Goal: Task Accomplishment & Management: Use online tool/utility

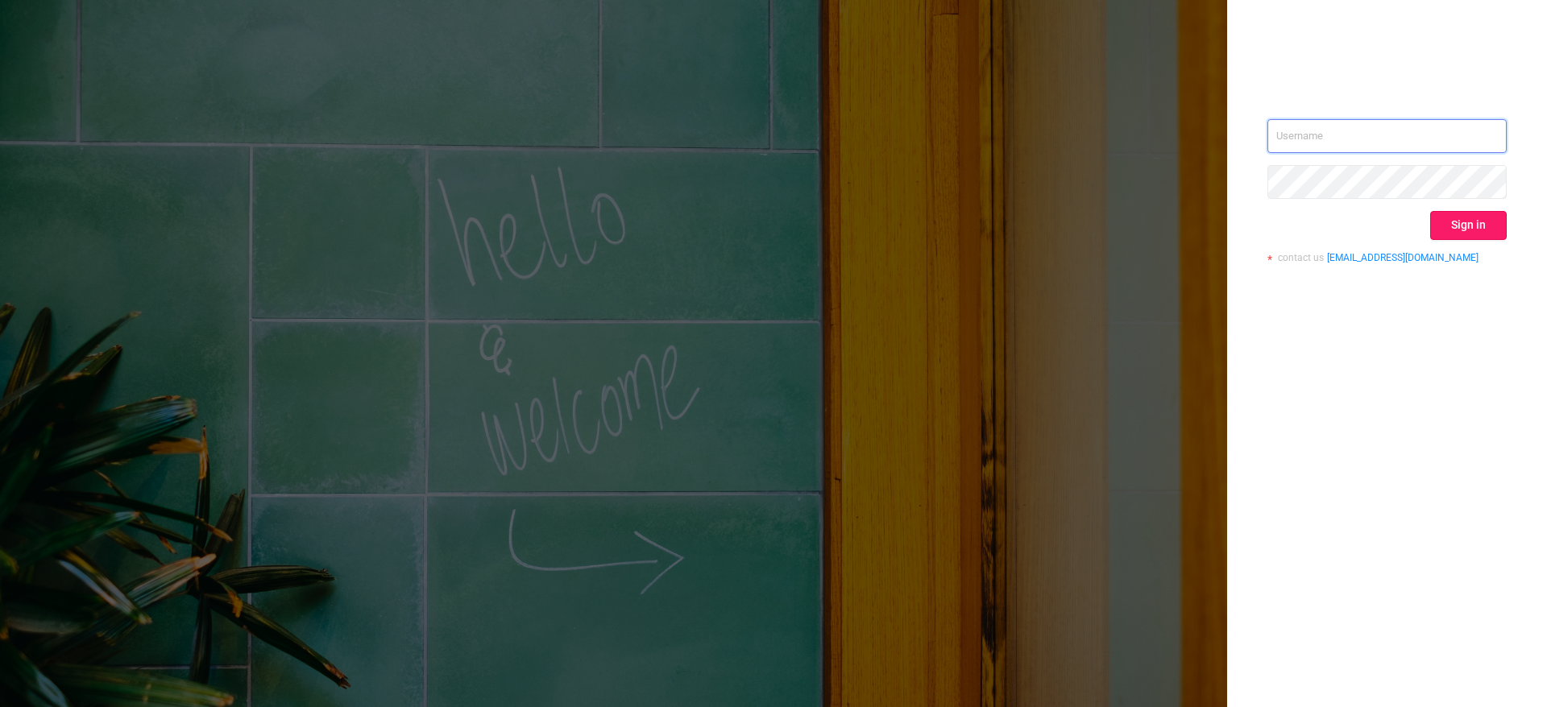
type input "[PERSON_NAME][EMAIL_ADDRESS][PERSON_NAME][DOMAIN_NAME]"
click at [1473, 217] on button "Sign in" at bounding box center [1468, 225] width 77 height 29
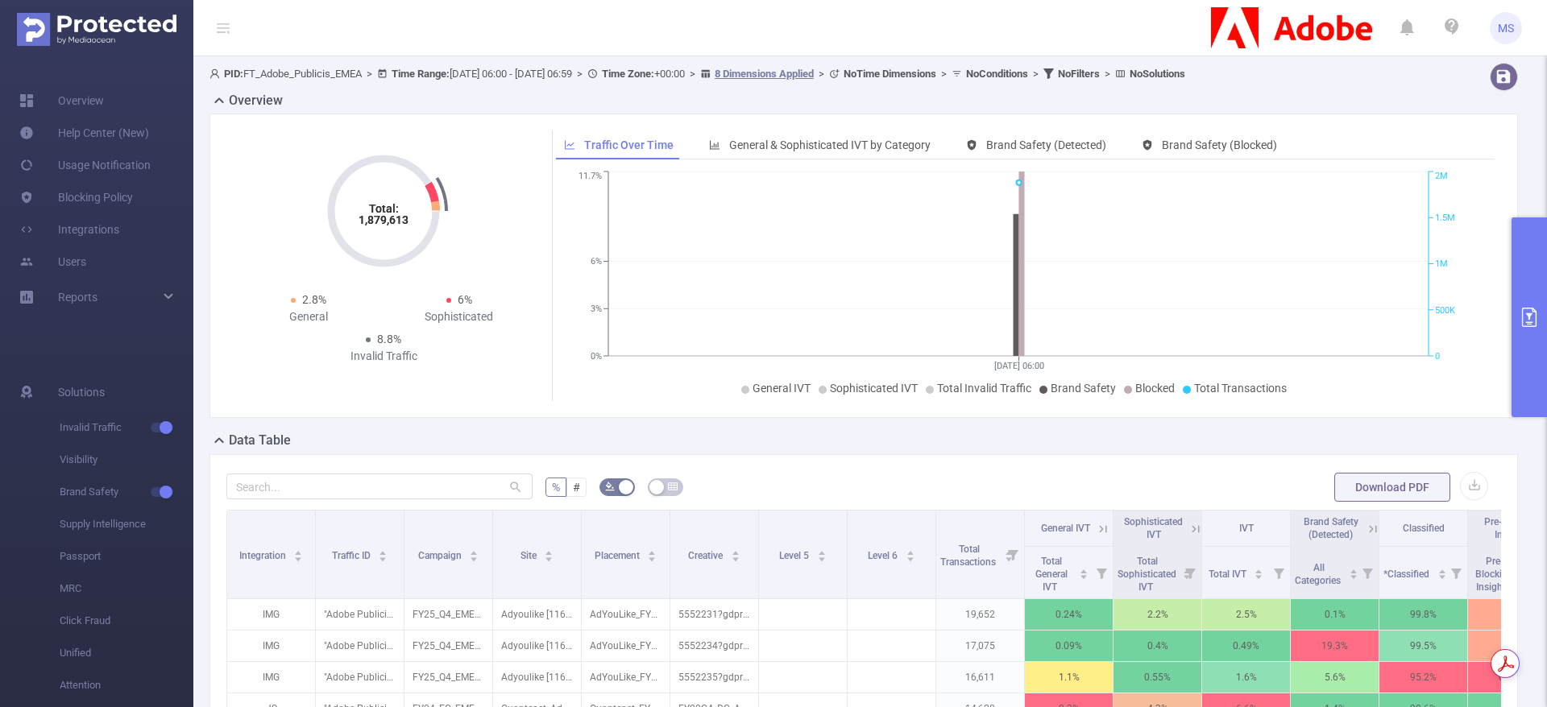
click at [1540, 310] on button "primary" at bounding box center [1528, 317] width 35 height 200
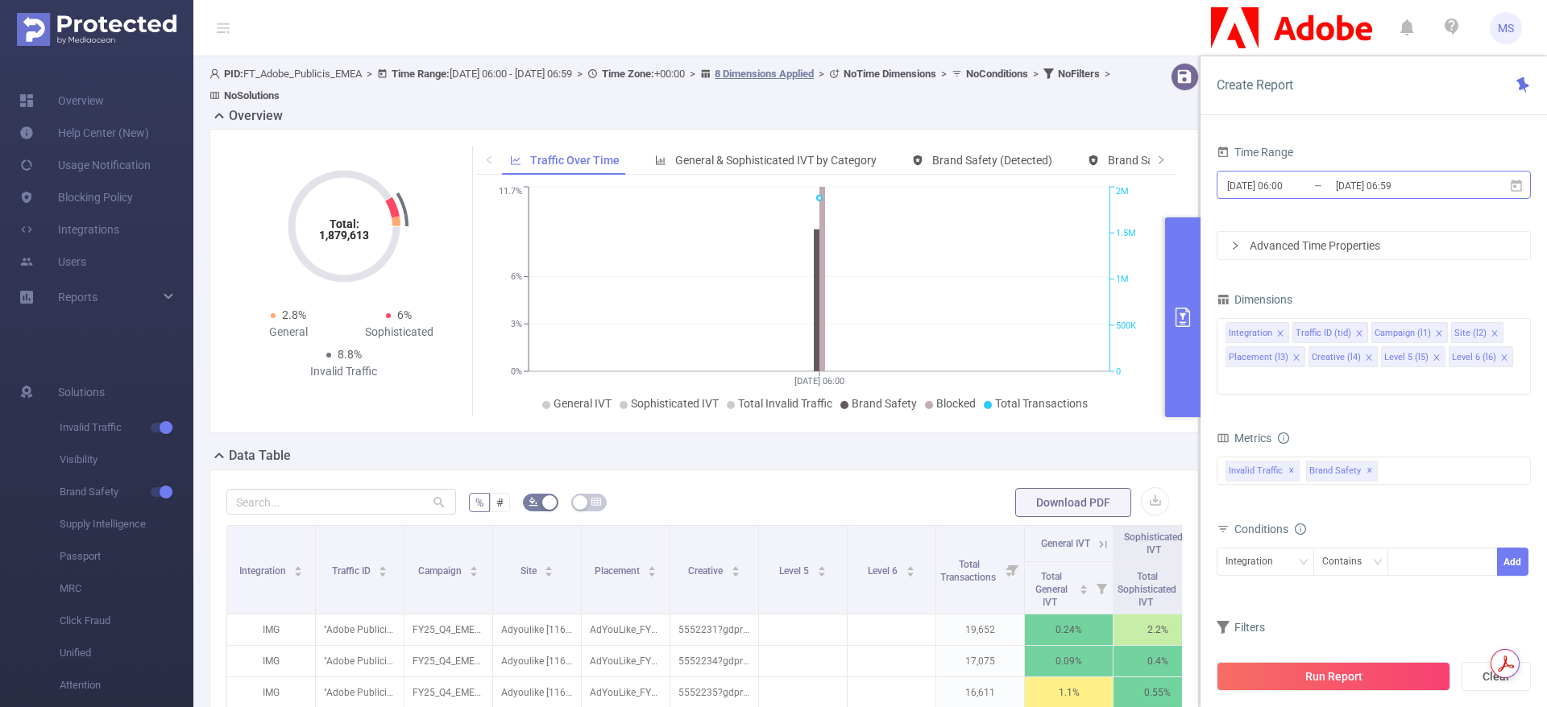
click at [1305, 176] on input "[DATE] 06:00" at bounding box center [1290, 186] width 130 height 22
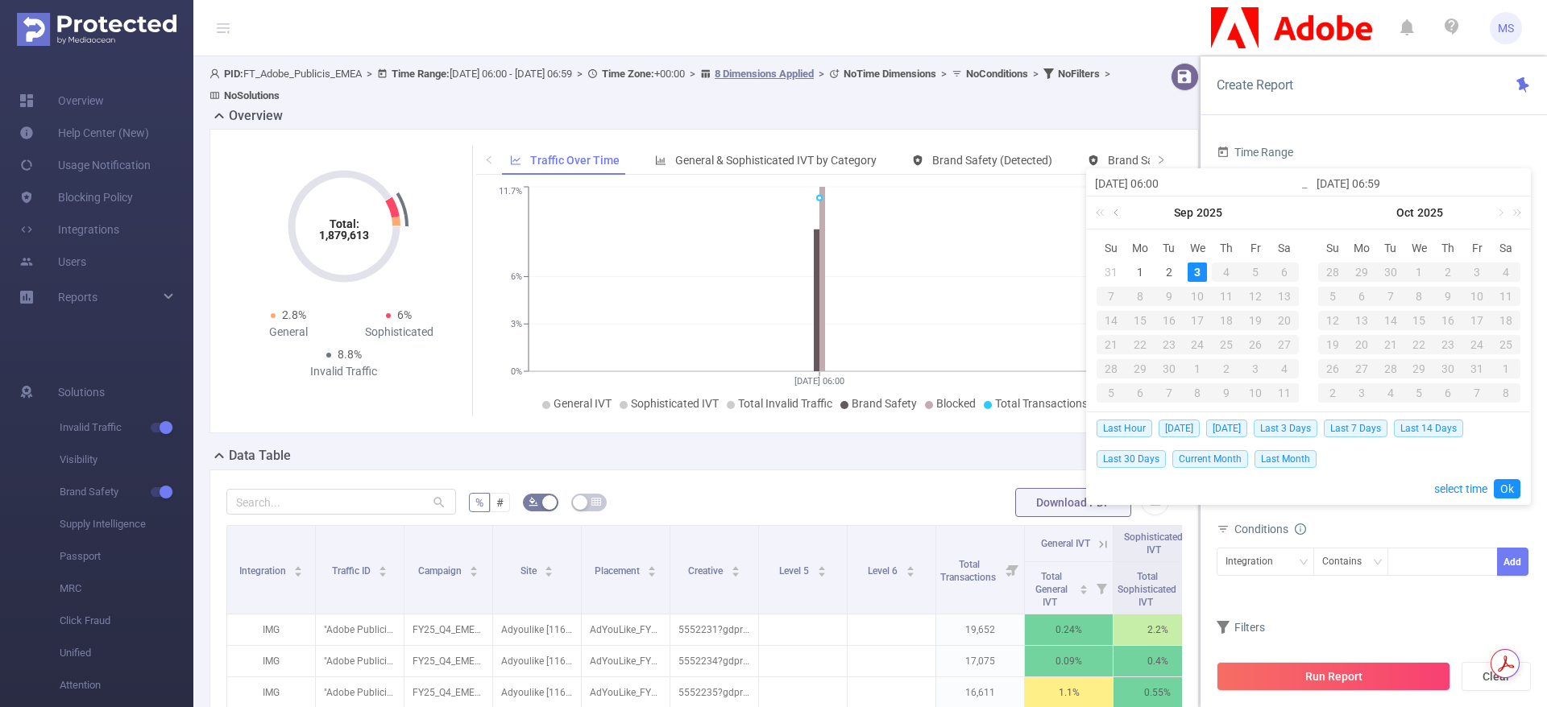
click at [1119, 217] on link at bounding box center [1117, 213] width 14 height 32
click at [1119, 216] on link at bounding box center [1117, 213] width 14 height 32
click at [1115, 277] on div "1" at bounding box center [1110, 272] width 19 height 19
click at [1341, 212] on link at bounding box center [1339, 213] width 14 height 32
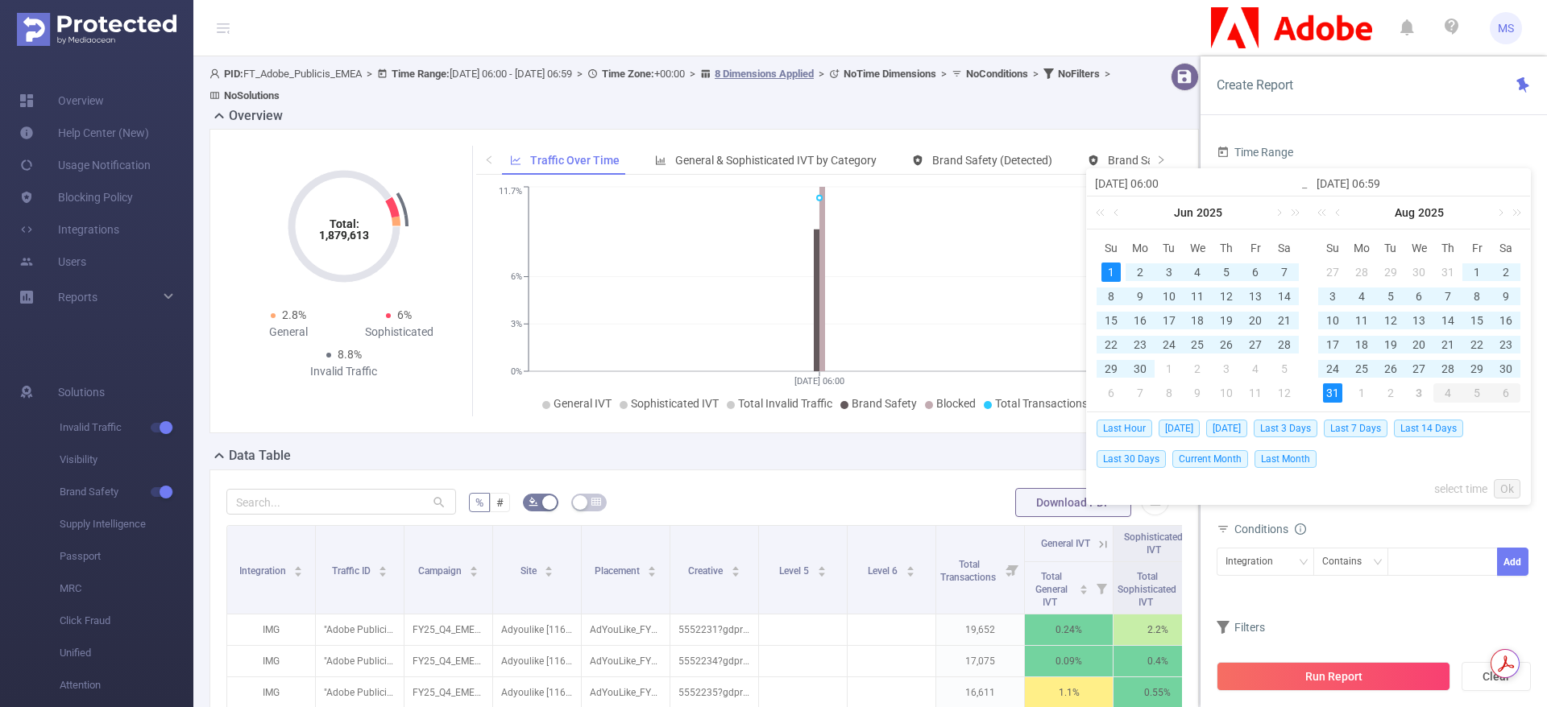
click at [1334, 393] on div "31" at bounding box center [1332, 392] width 19 height 19
type input "[DATE] 06:00"
type input "[DATE] 06:59"
type input "[DATE] 06:00"
type input "[DATE] 06:59"
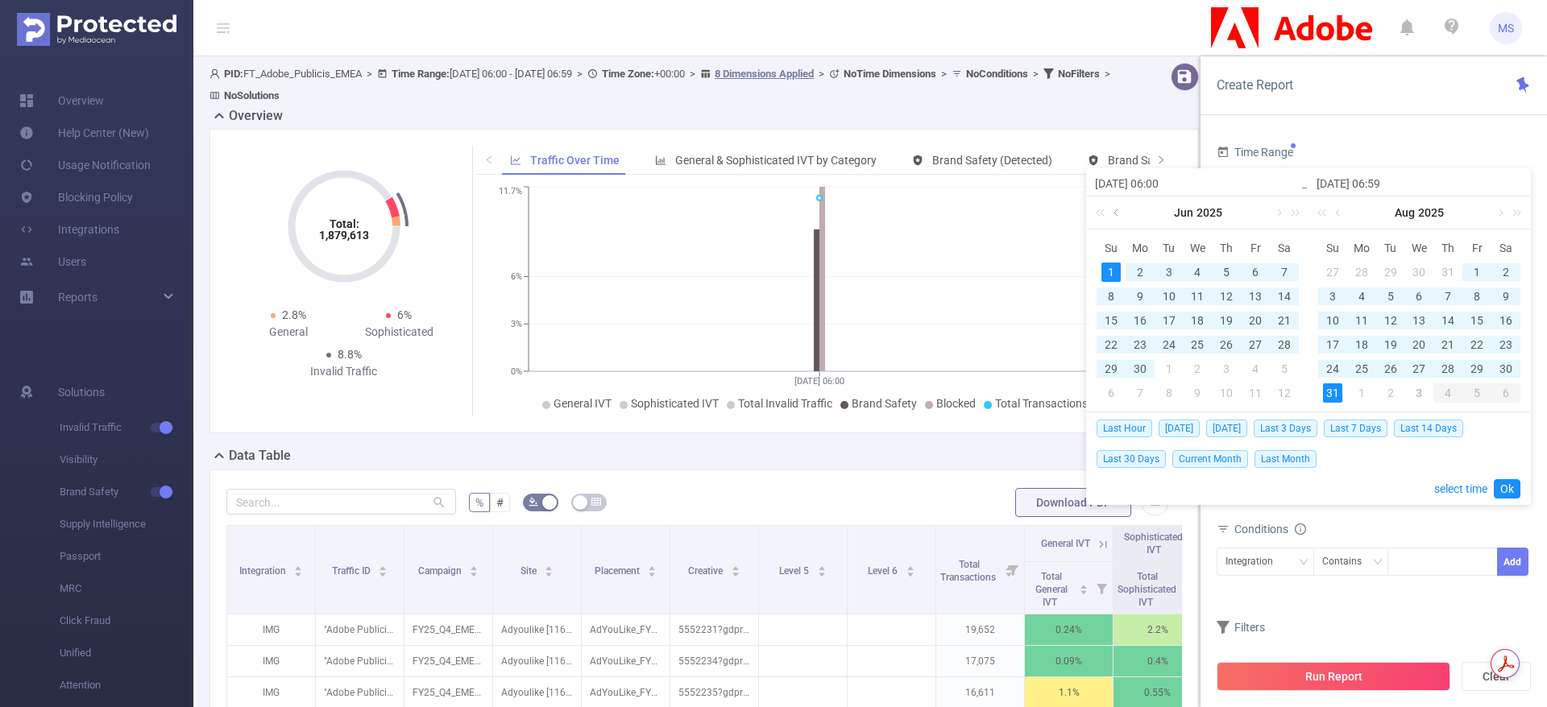
click at [1116, 212] on link at bounding box center [1117, 213] width 14 height 32
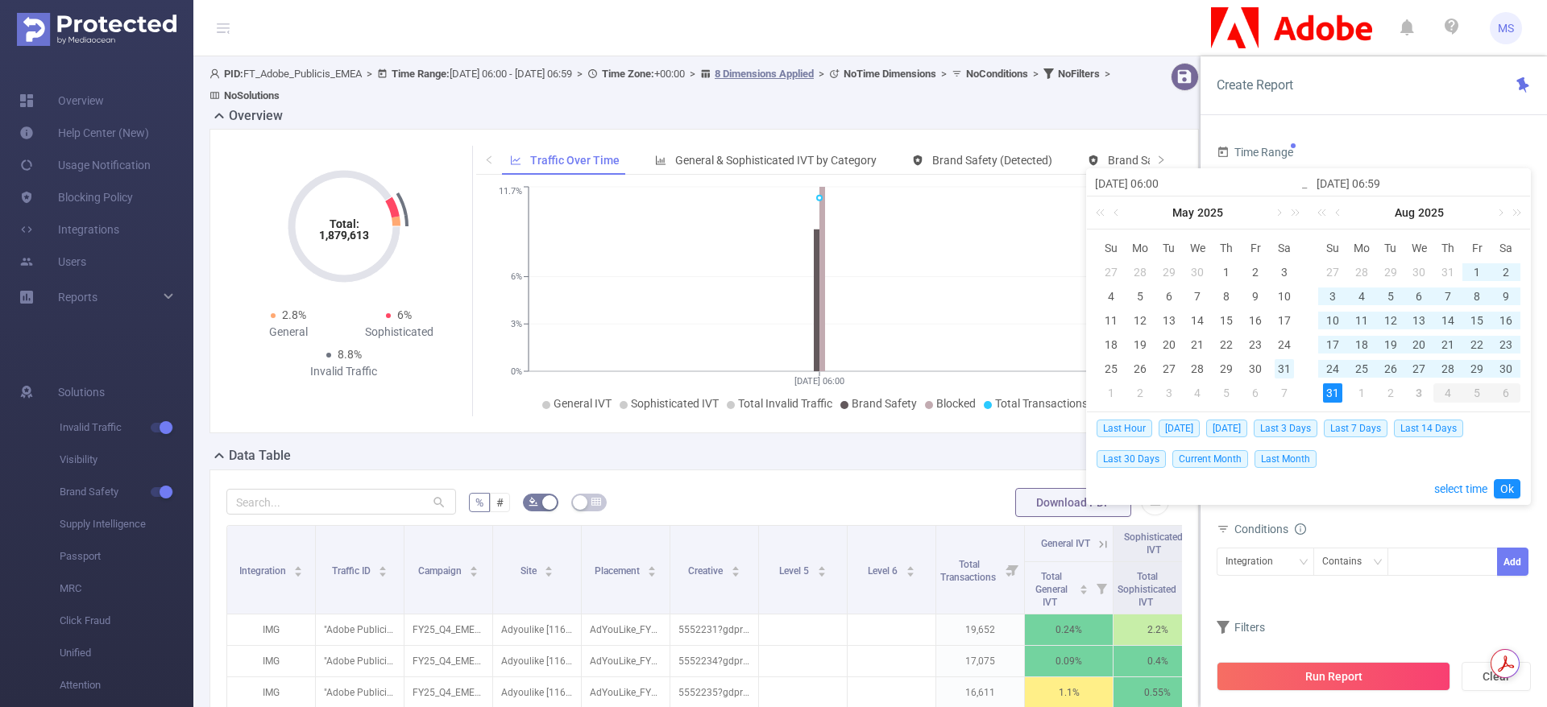
click at [1282, 363] on div "31" at bounding box center [1283, 368] width 19 height 19
click at [1477, 369] on div "29" at bounding box center [1476, 368] width 19 height 19
type input "[DATE] 06:00"
type input "[DATE] 06:59"
type input "[DATE] 06:00"
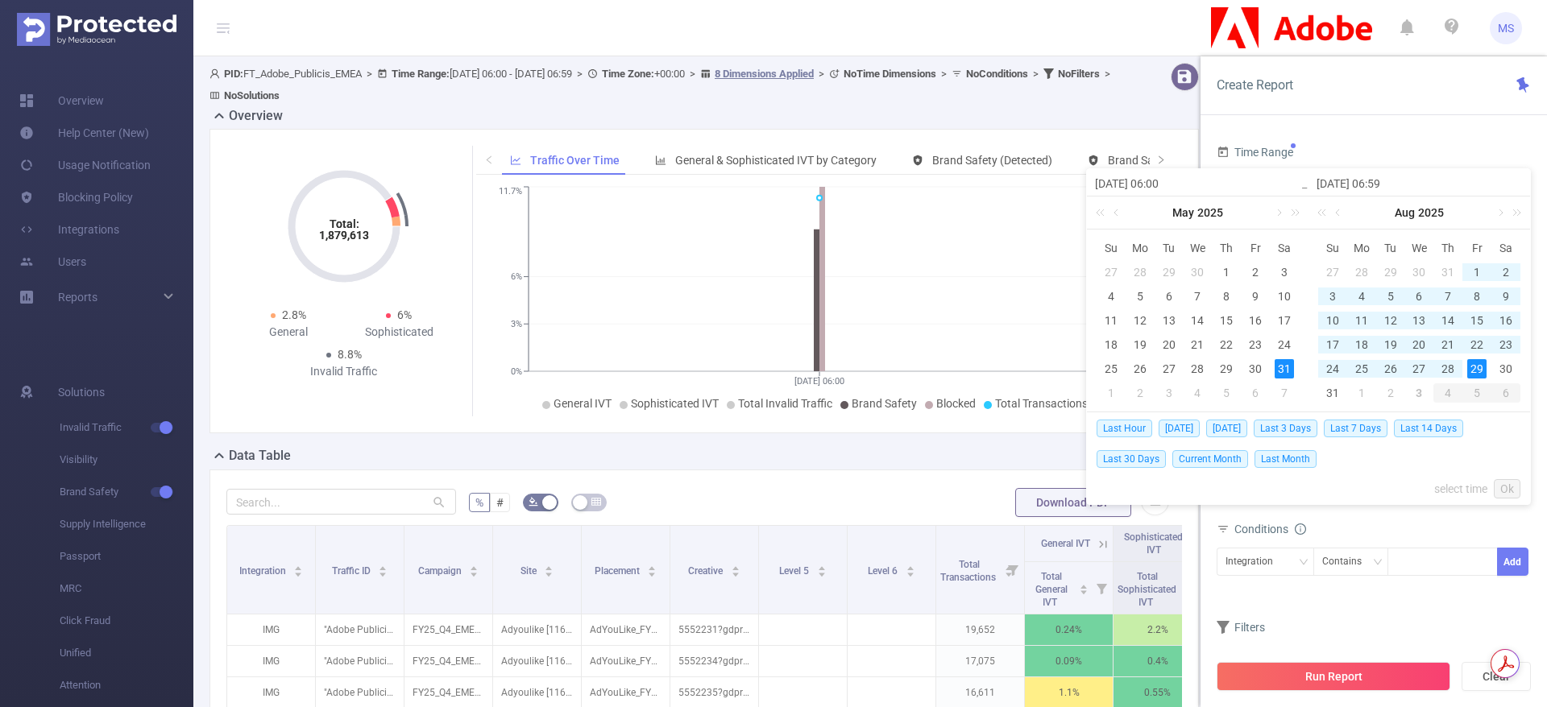
type input "[DATE] 06:59"
click at [1514, 487] on link "Ok" at bounding box center [1506, 488] width 27 height 19
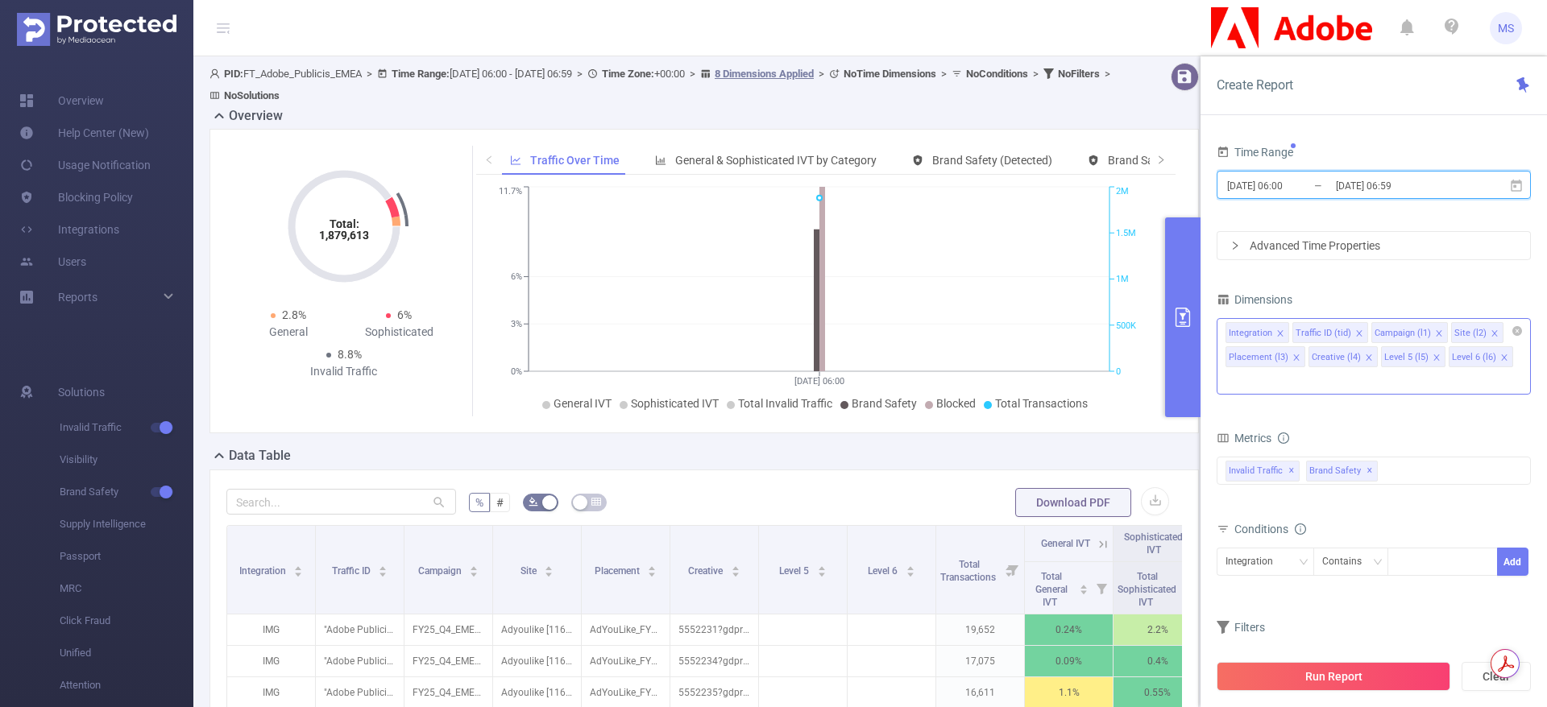
click at [1279, 334] on icon "icon: close" at bounding box center [1280, 333] width 8 height 8
click at [1290, 334] on icon "icon: close" at bounding box center [1292, 333] width 8 height 8
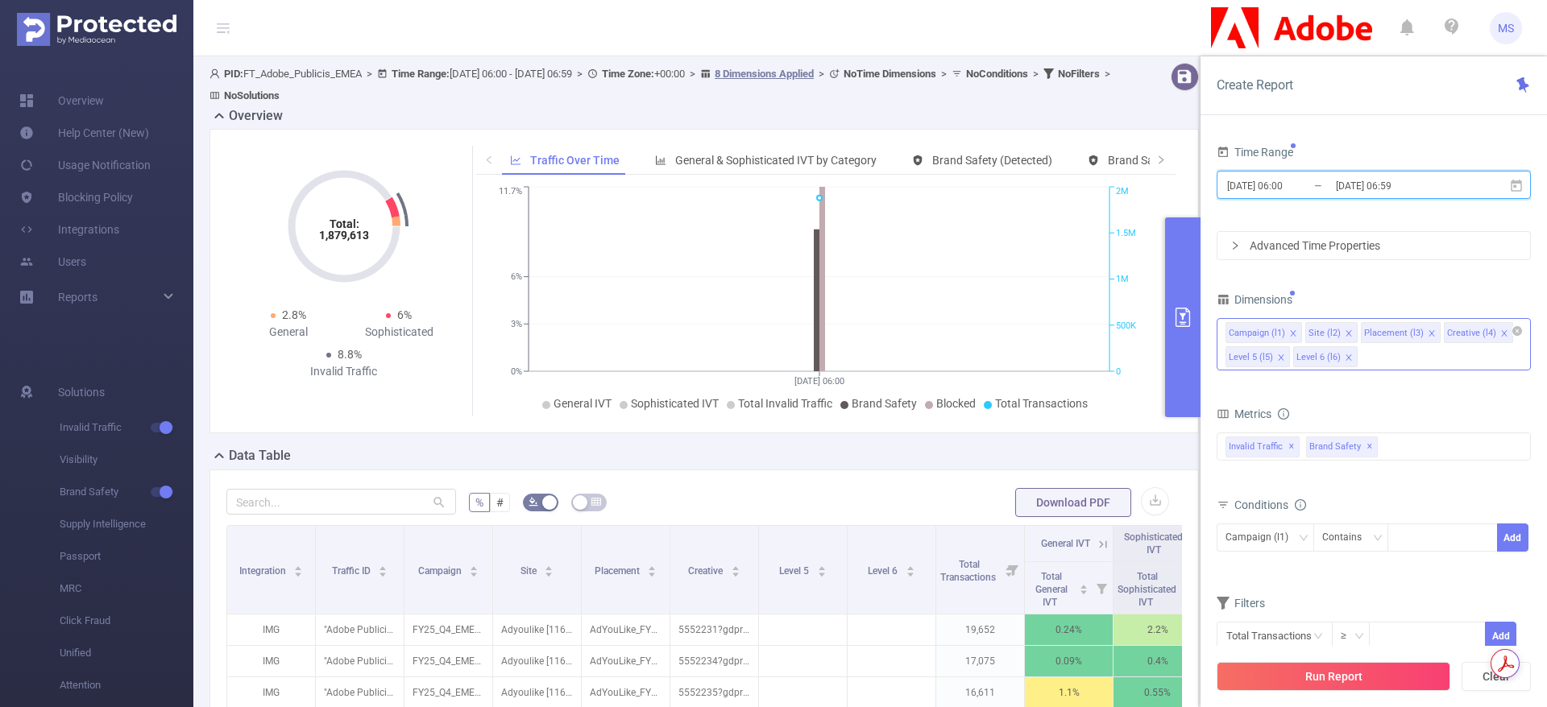
click at [1501, 331] on icon "icon: close" at bounding box center [1504, 333] width 8 height 8
click at [1496, 330] on icon "icon: close" at bounding box center [1499, 333] width 6 height 6
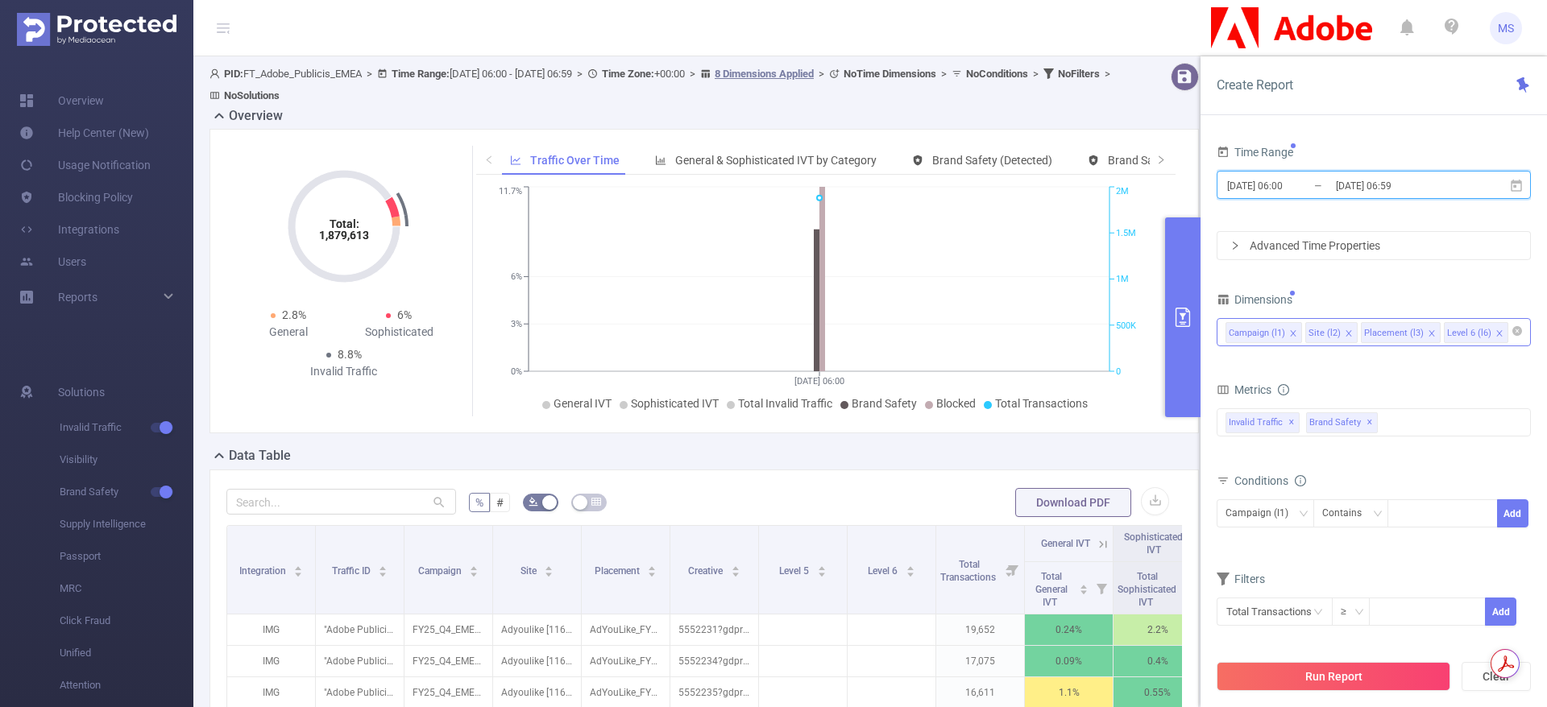
click at [1495, 333] on icon "icon: close" at bounding box center [1499, 333] width 8 height 8
click at [1473, 333] on div "Campaign (l1) Site (l2) Placement (l3)" at bounding box center [1373, 332] width 296 height 27
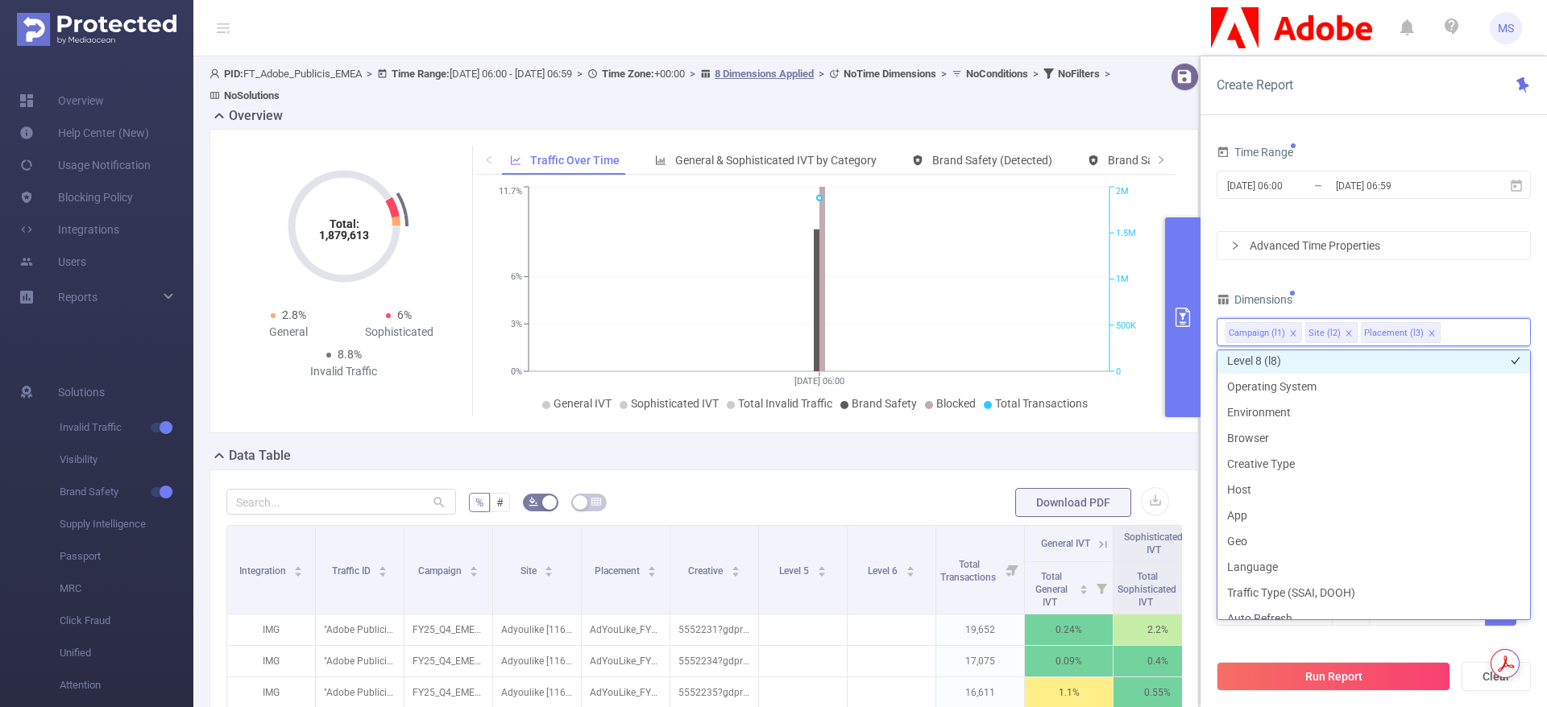
scroll to position [242, 0]
click at [1261, 489] on li "Host" at bounding box center [1373, 486] width 313 height 26
click at [1454, 276] on div "Time Range [DATE] 06:00 _ [DATE] 06:59 Advanced Time Properties Dimensions Camp…" at bounding box center [1373, 394] width 314 height 506
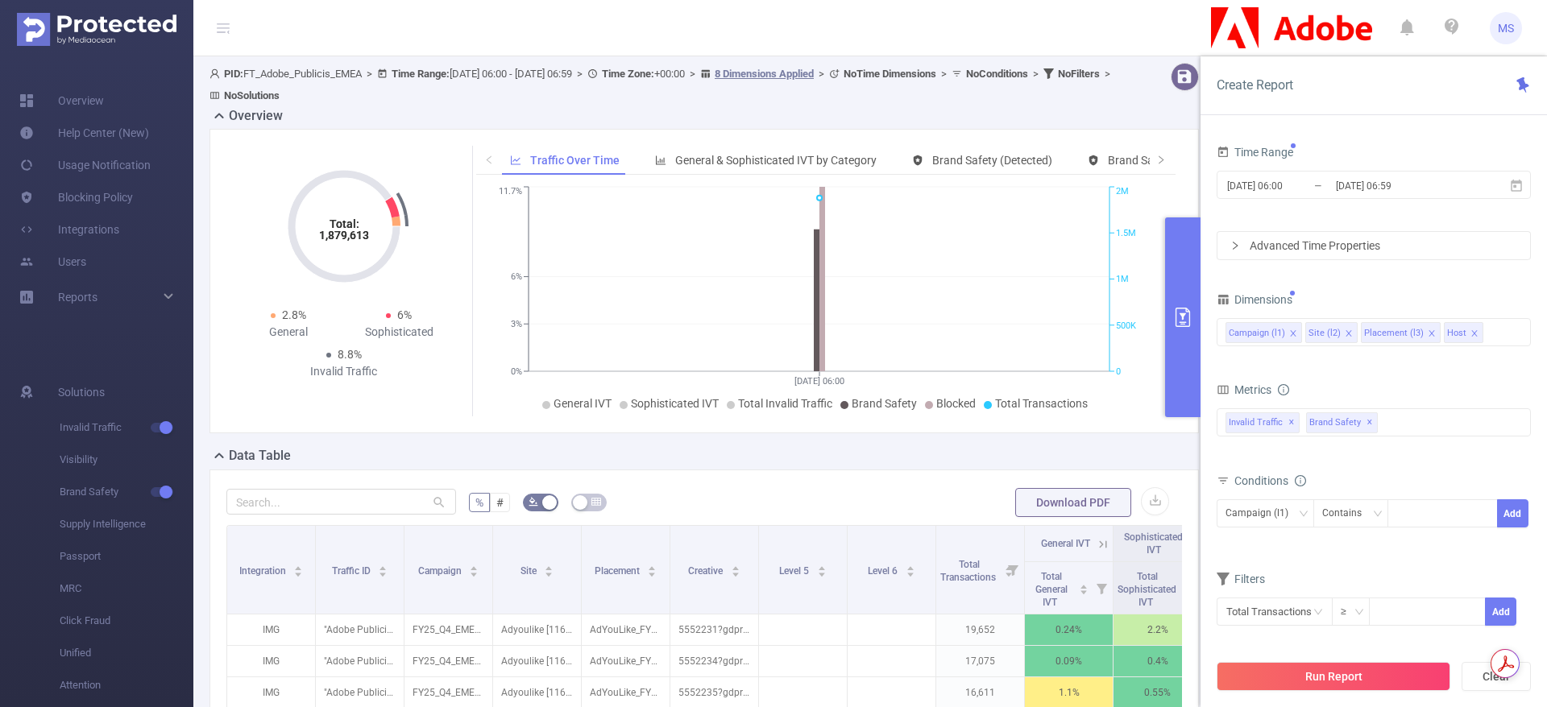
click at [1321, 254] on div "Advanced Time Properties" at bounding box center [1373, 245] width 313 height 27
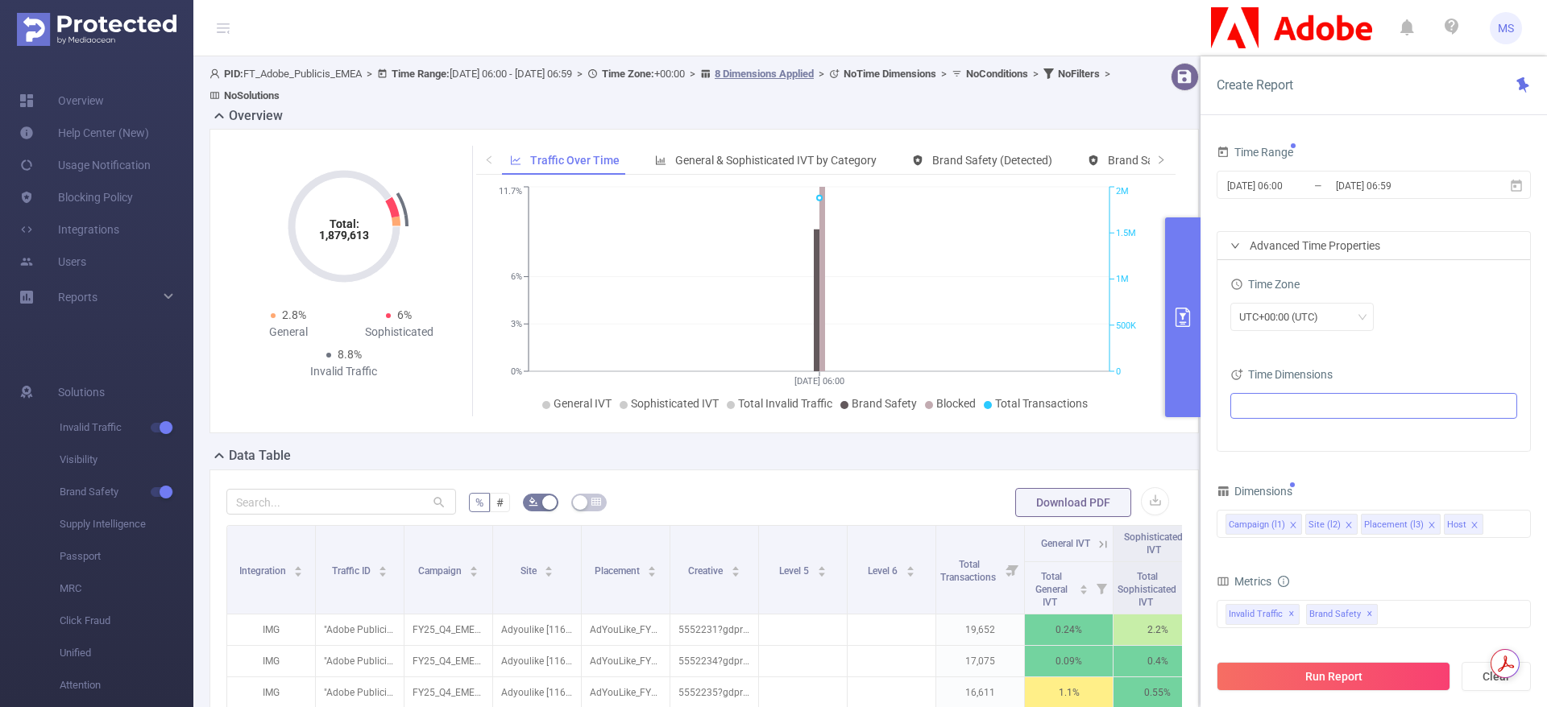
click at [1301, 398] on ul at bounding box center [1367, 406] width 265 height 24
click at [1241, 466] on icon "icon: caret-down" at bounding box center [1242, 465] width 3 height 6
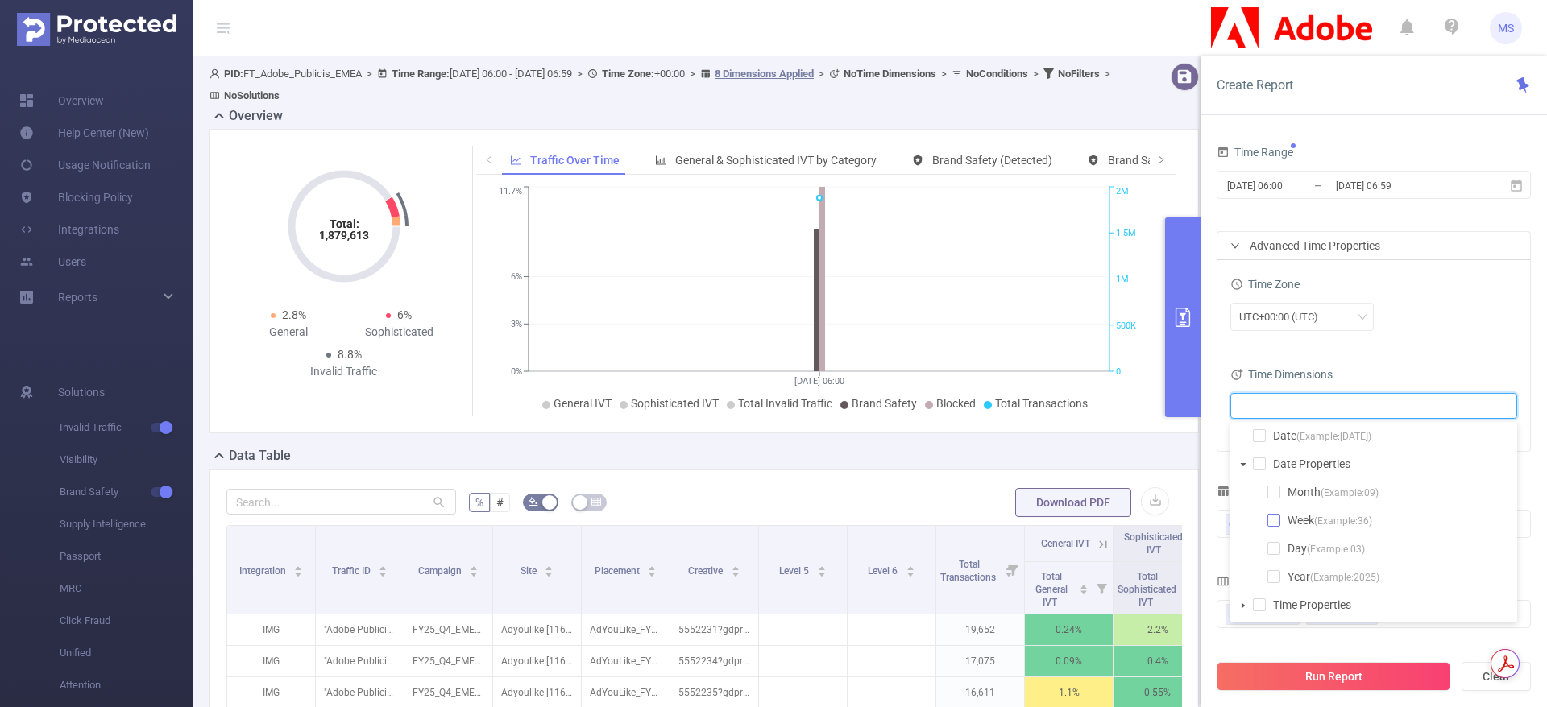
click at [1273, 517] on span at bounding box center [1273, 520] width 13 height 13
click at [1434, 291] on div "Time Zone" at bounding box center [1373, 286] width 287 height 27
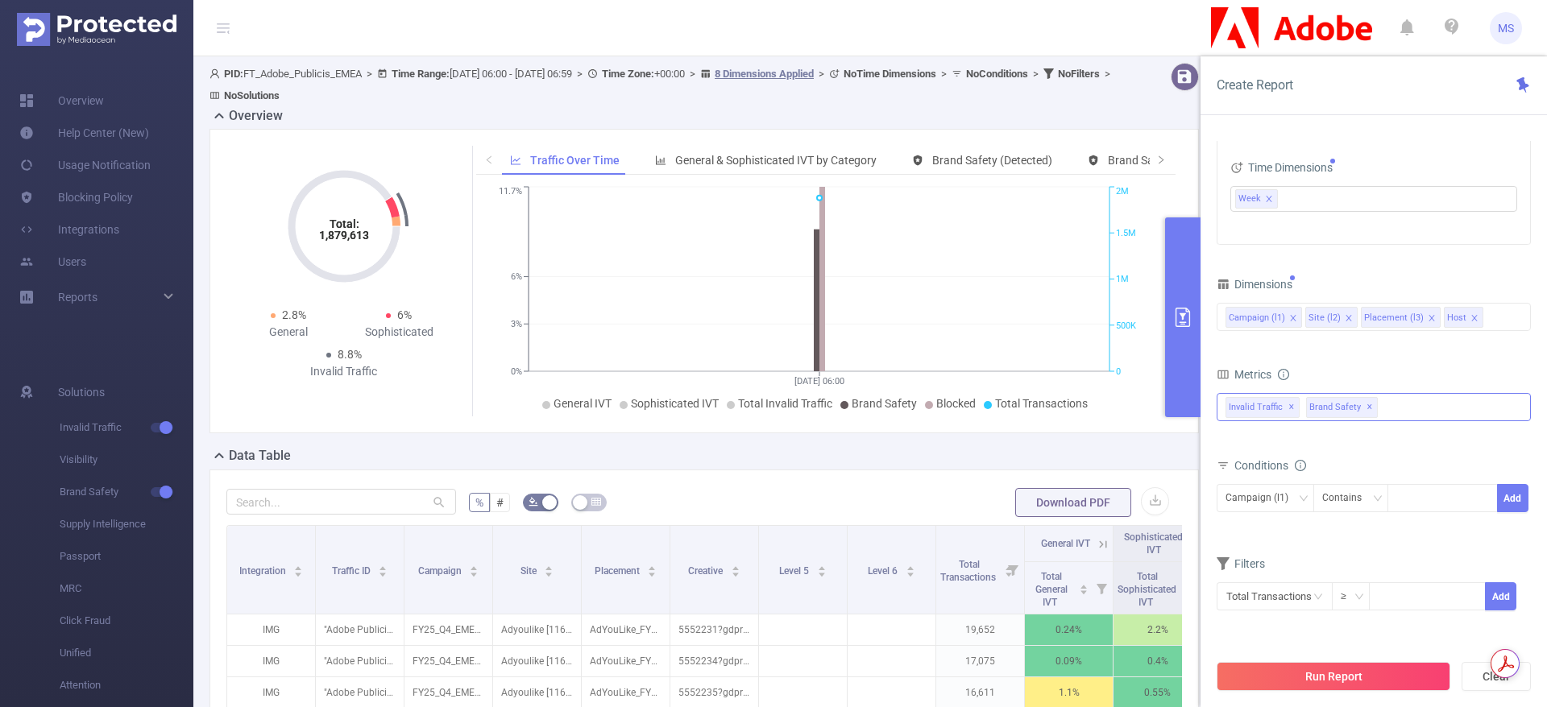
click at [1373, 408] on span "Brand Safety ✕" at bounding box center [1342, 407] width 72 height 21
click at [1243, 470] on span at bounding box center [1243, 470] width 13 height 13
click at [1228, 416] on icon "icon: caret-down" at bounding box center [1227, 415] width 8 height 8
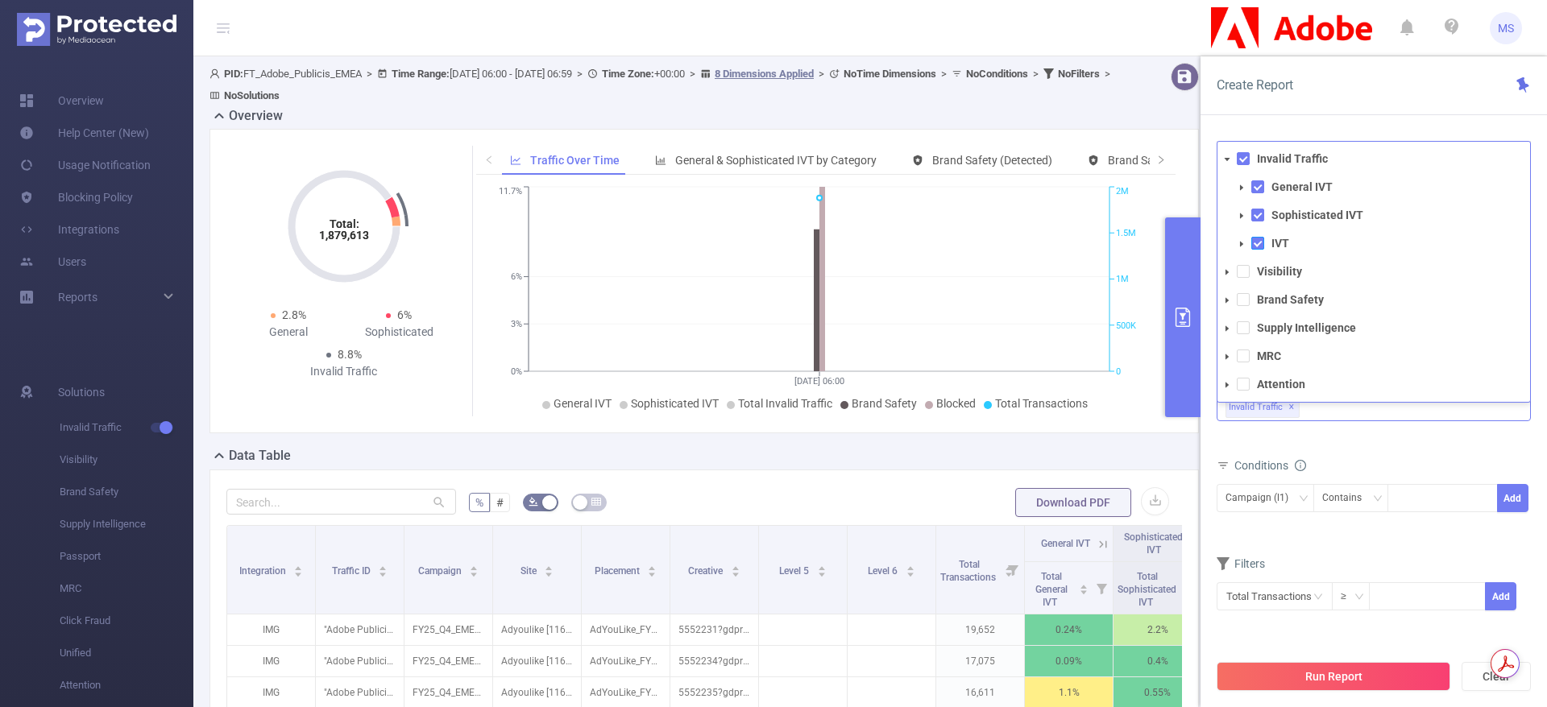
click at [1254, 242] on span at bounding box center [1257, 243] width 13 height 13
click at [1259, 217] on span at bounding box center [1257, 215] width 13 height 13
click at [1258, 191] on span at bounding box center [1257, 186] width 13 height 13
click at [1453, 440] on div "Total IVT Total Sophisticated IVT Total General IVT Data Centers Disclosed Bots…" at bounding box center [1373, 417] width 314 height 48
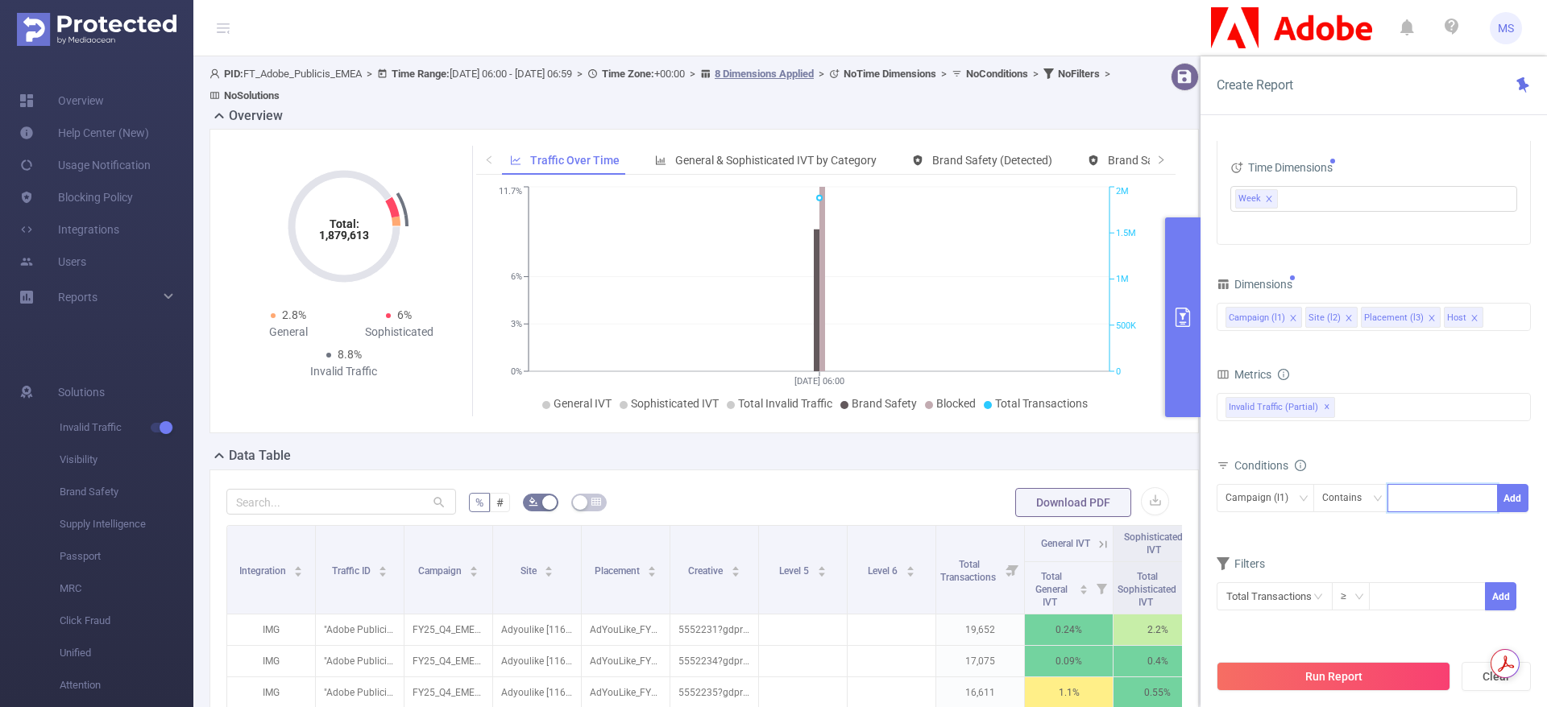
click at [1402, 505] on input at bounding box center [1399, 498] width 7 height 21
paste input "279441"
type input "279441"
click at [1429, 533] on li "279441" at bounding box center [1442, 532] width 110 height 26
paste input "259407"
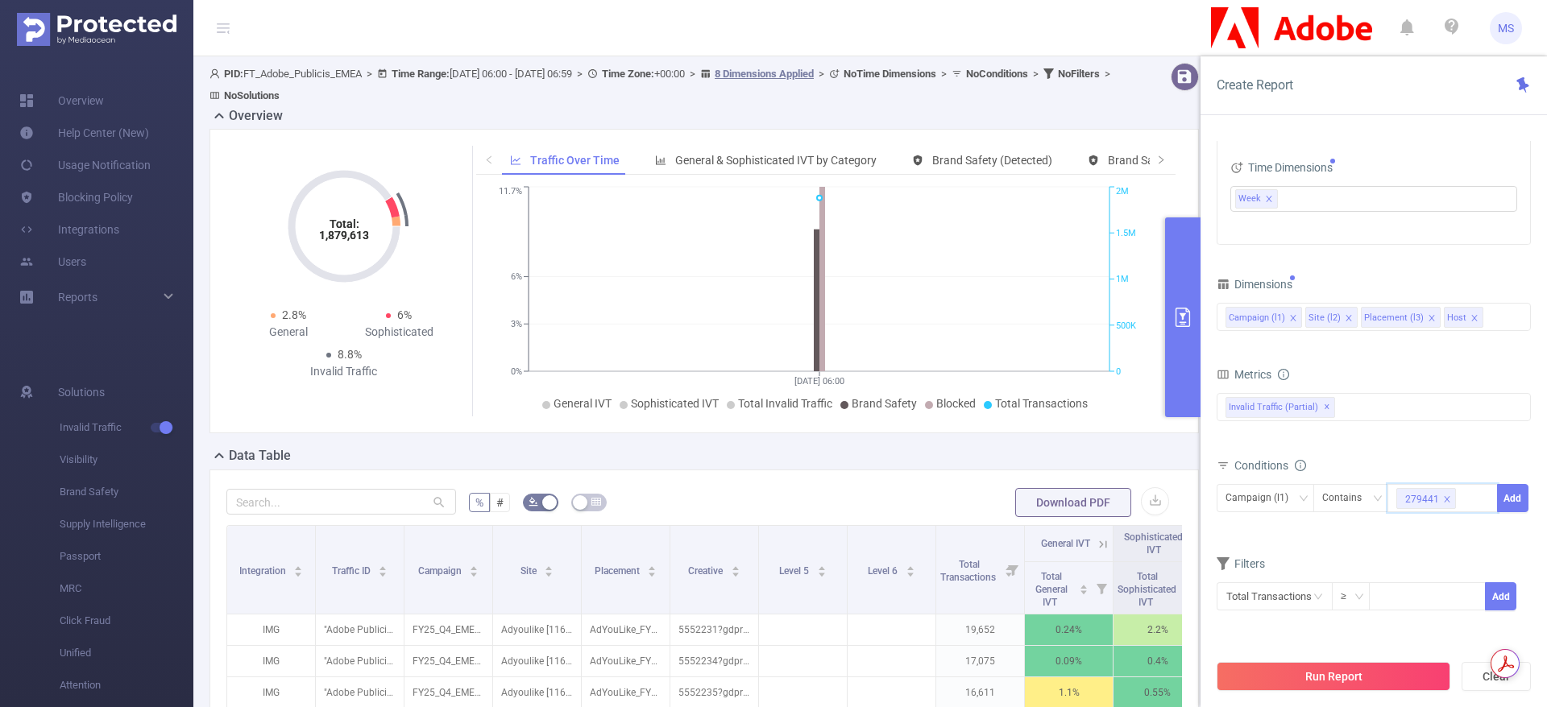
type input "259407"
click at [1438, 554] on li "259407" at bounding box center [1442, 556] width 110 height 26
click at [1520, 502] on button "Add" at bounding box center [1512, 498] width 31 height 28
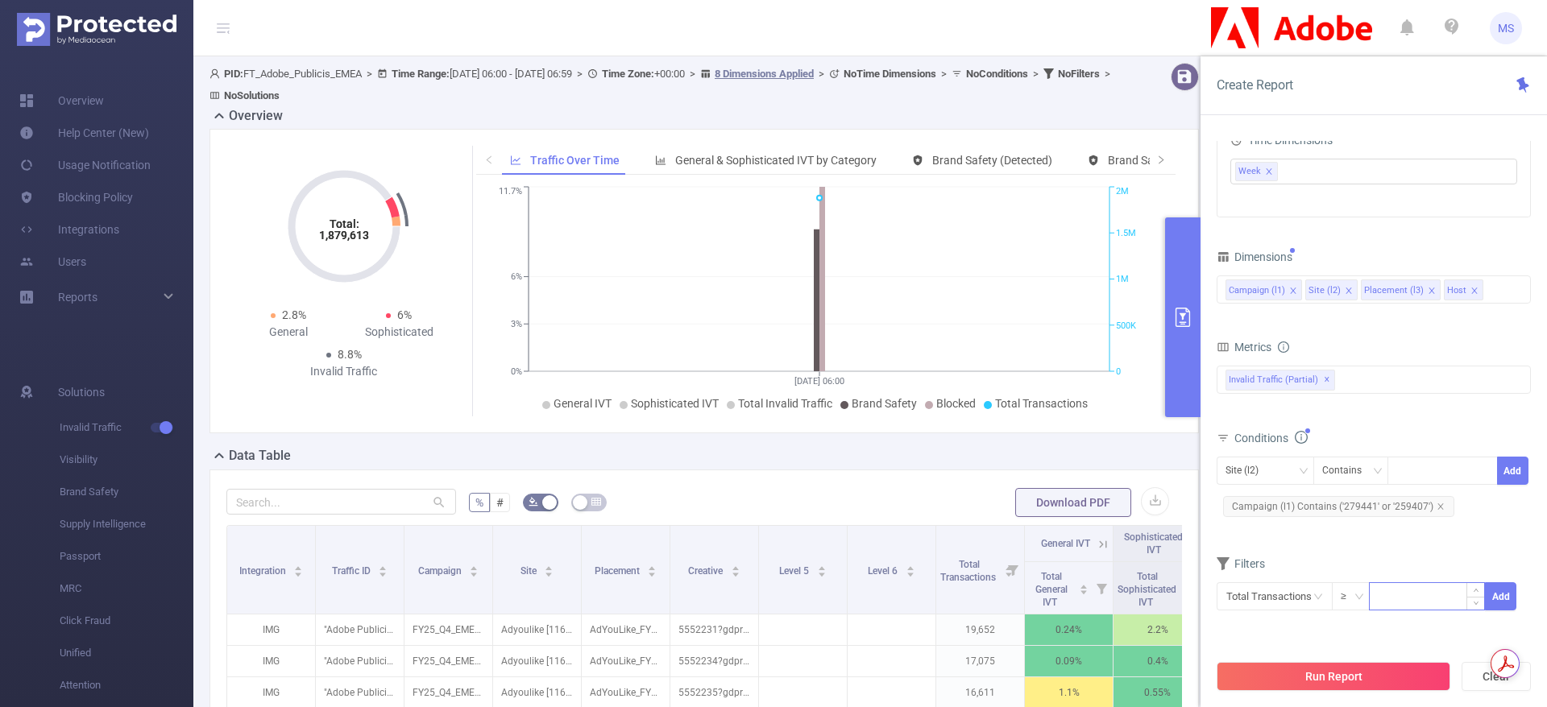
click at [1394, 594] on input at bounding box center [1426, 595] width 114 height 24
type input "50"
click at [1502, 600] on button "Add" at bounding box center [1500, 596] width 31 height 28
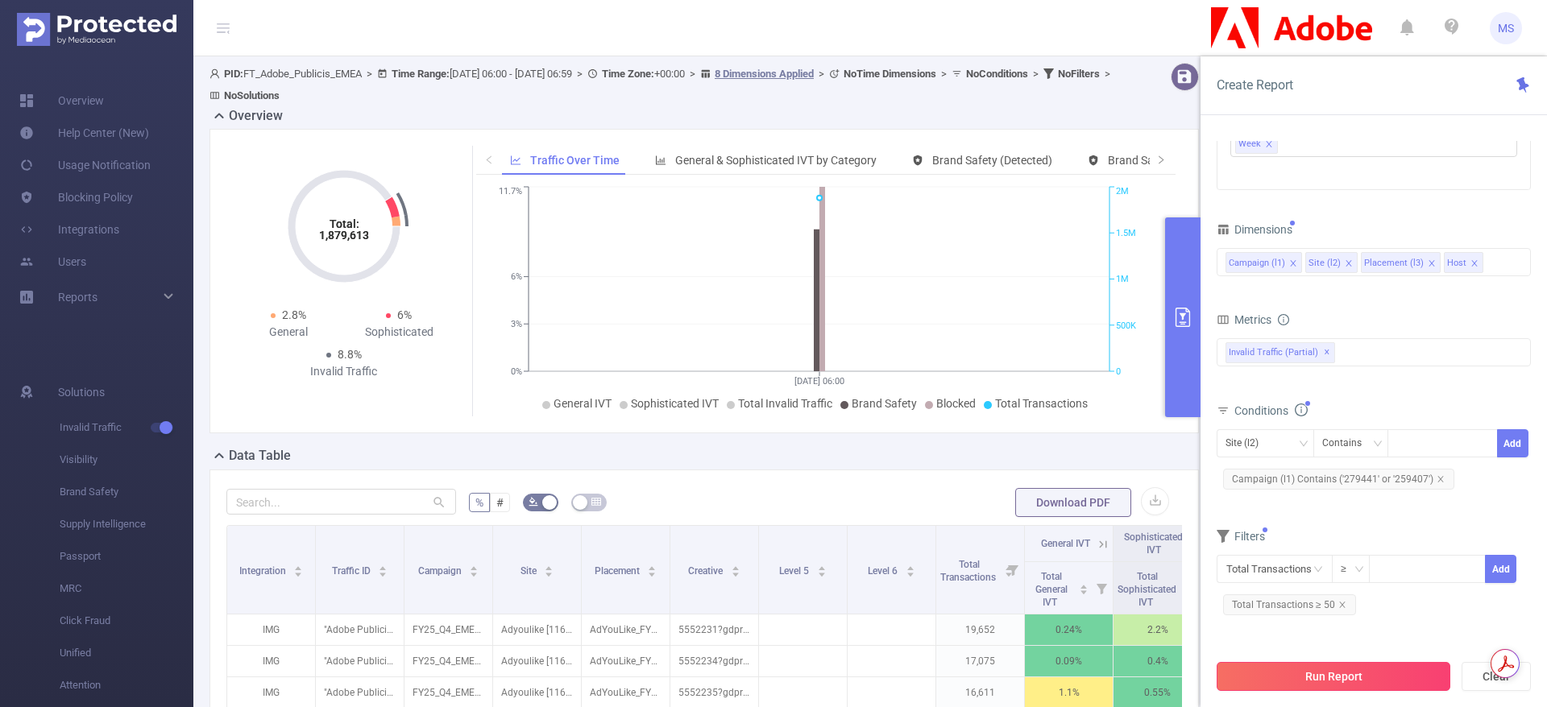
click at [1335, 680] on button "Run Report" at bounding box center [1333, 676] width 234 height 29
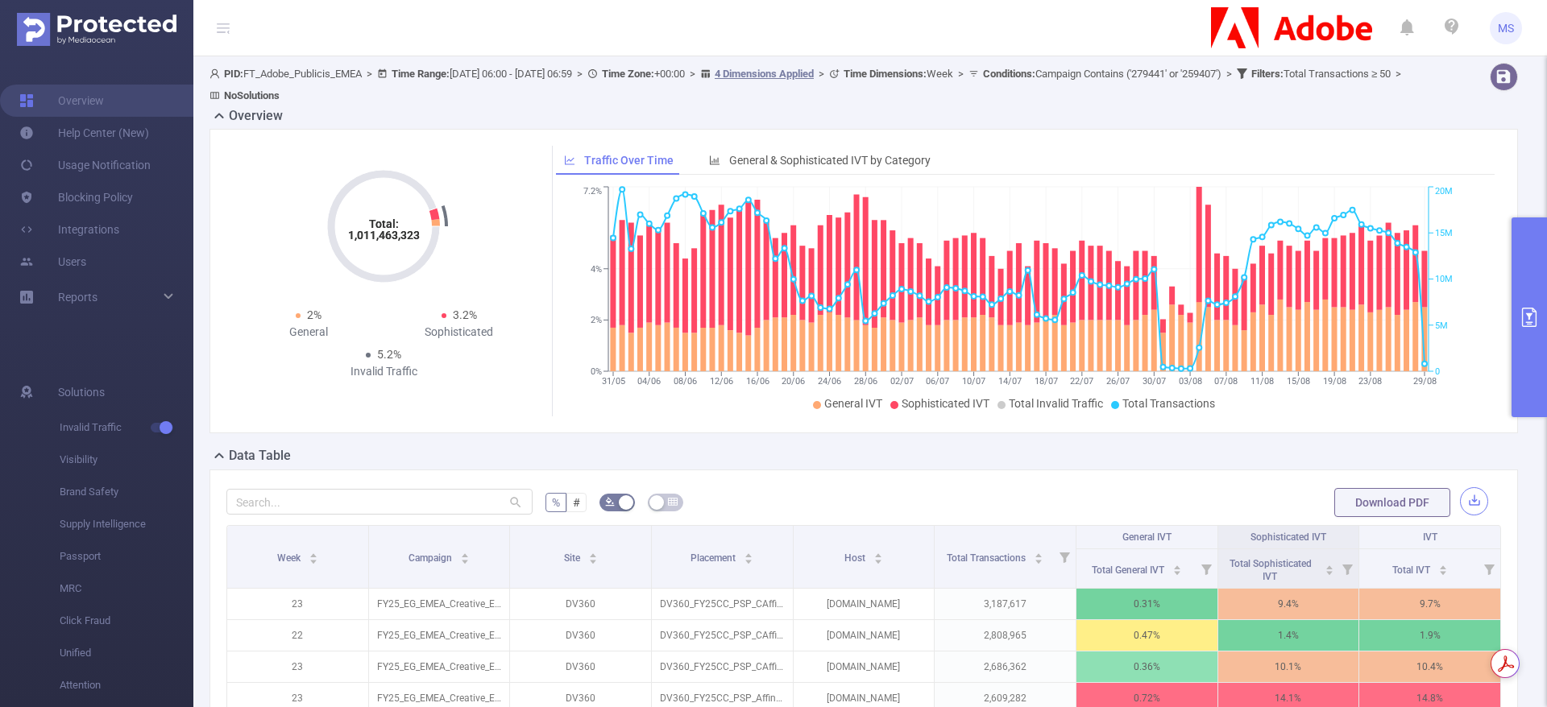
click at [1460, 503] on button "button" at bounding box center [1474, 501] width 28 height 28
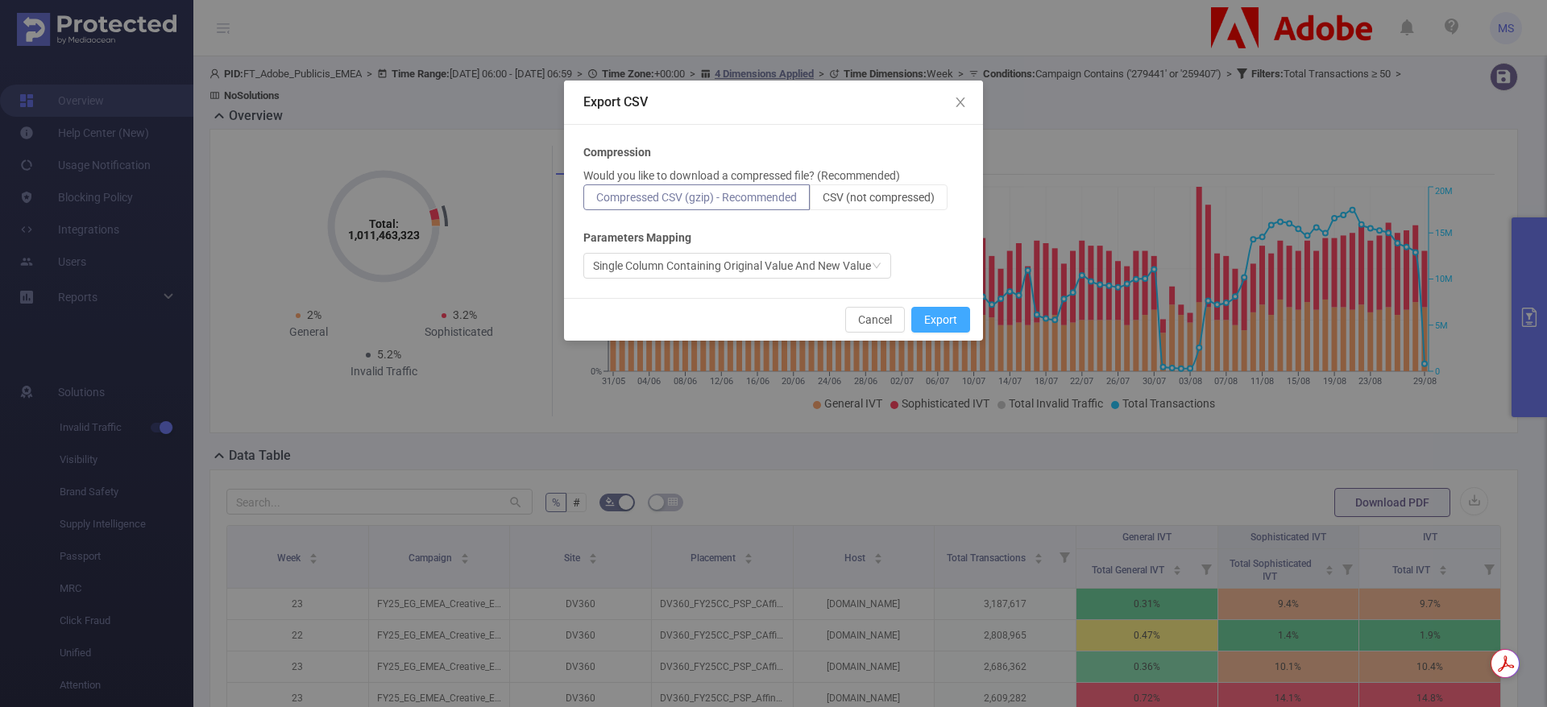
click at [953, 322] on button "Export" at bounding box center [940, 320] width 59 height 26
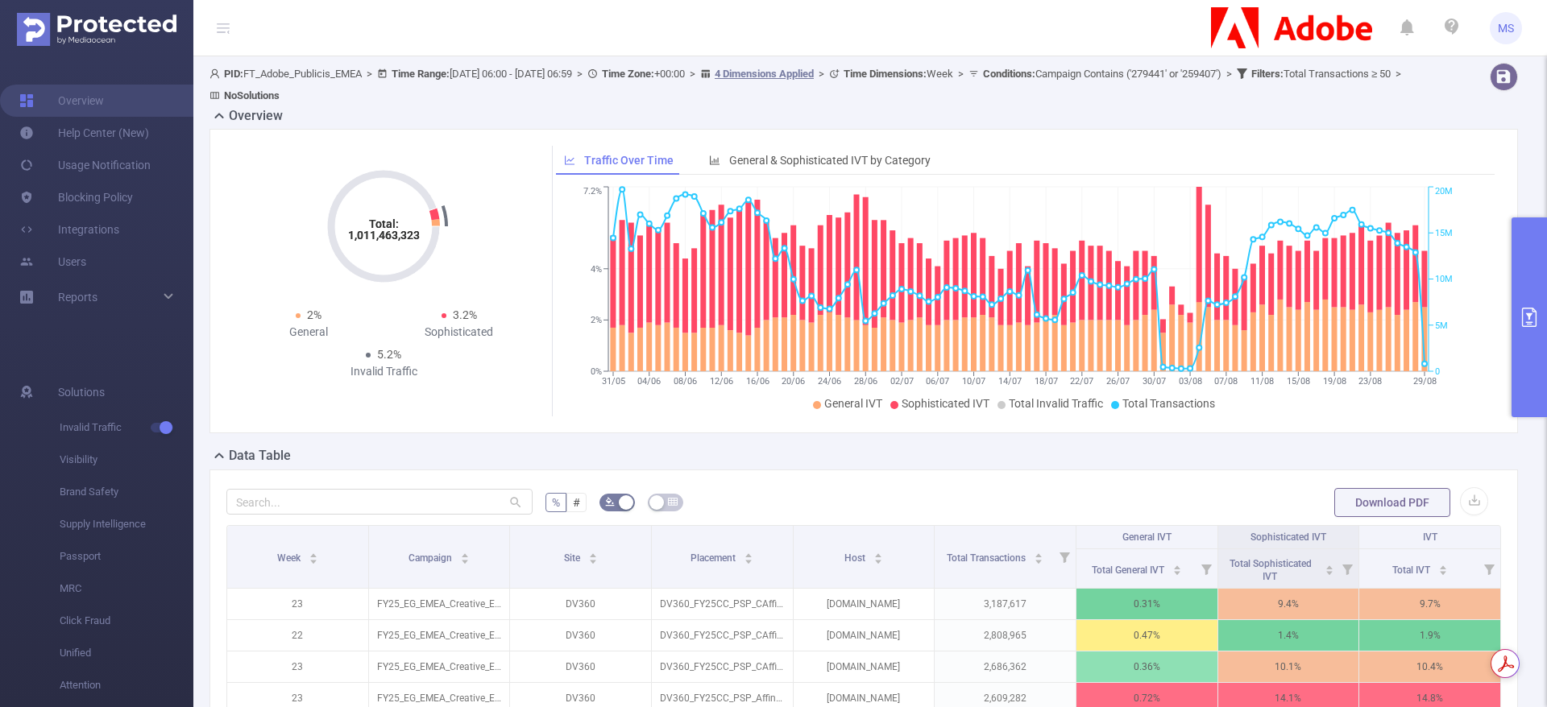
click at [1527, 309] on icon "primary" at bounding box center [1528, 317] width 19 height 19
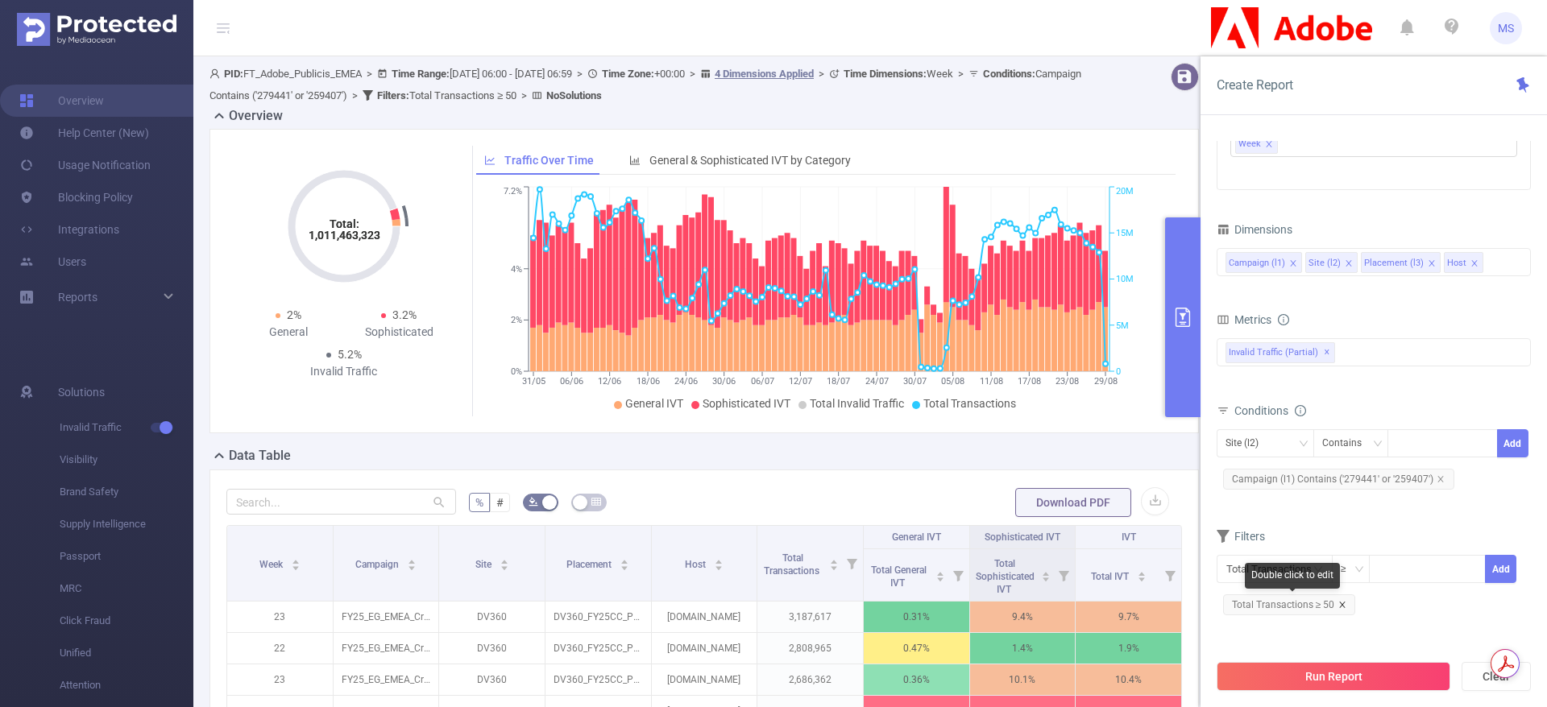
click at [1340, 604] on icon "icon: close" at bounding box center [1342, 605] width 8 height 8
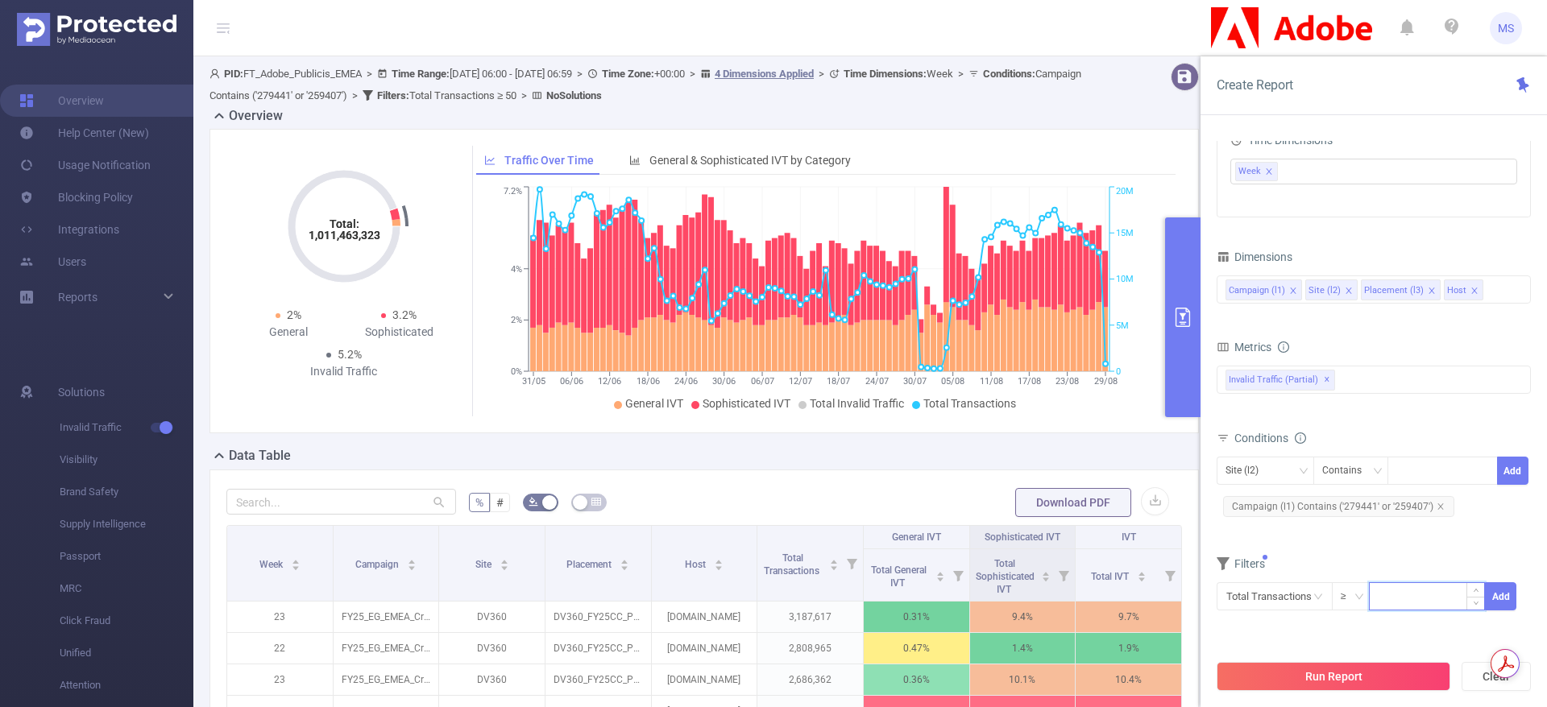
click at [1440, 595] on input at bounding box center [1426, 595] width 114 height 24
type input "100"
click at [1506, 594] on button "Add" at bounding box center [1500, 596] width 31 height 28
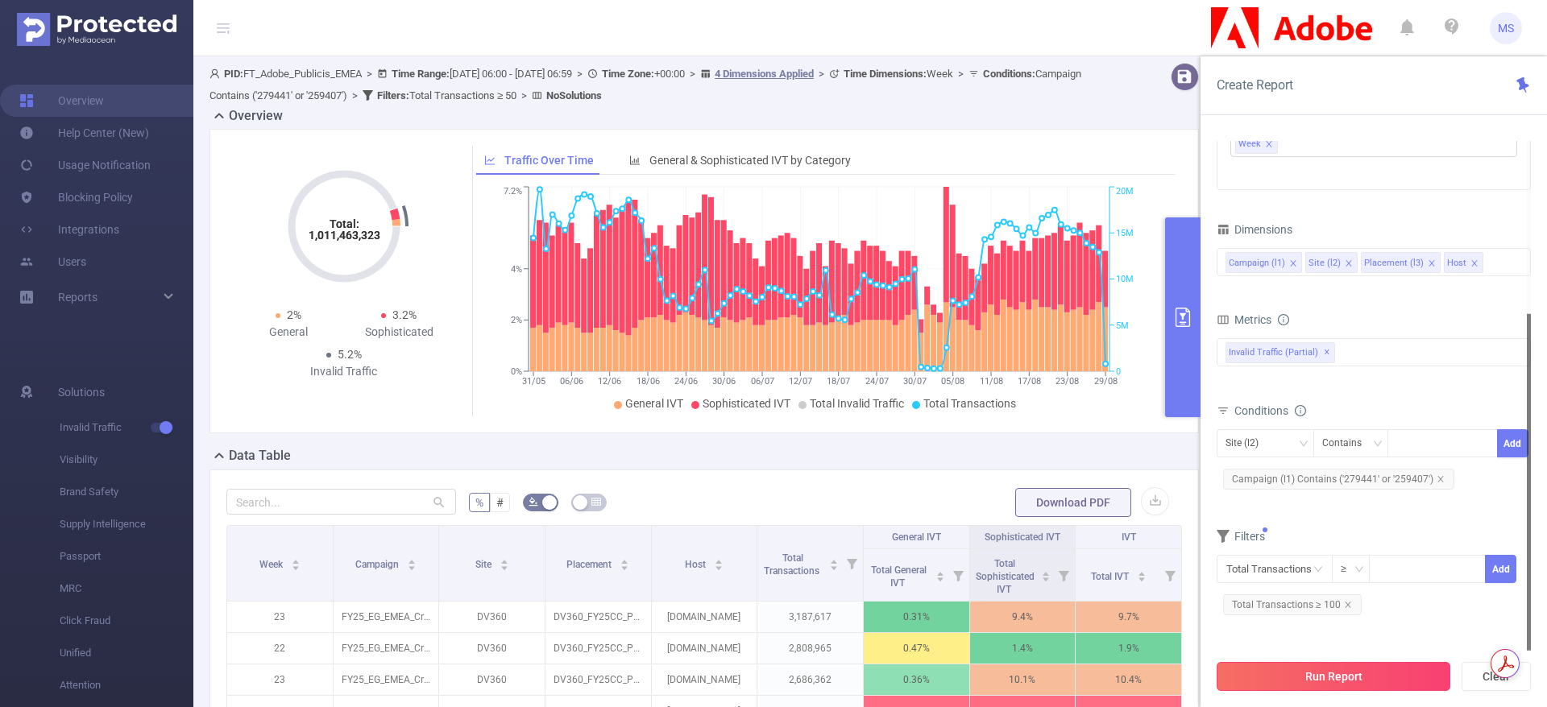
click at [1361, 677] on button "Run Report" at bounding box center [1333, 676] width 234 height 29
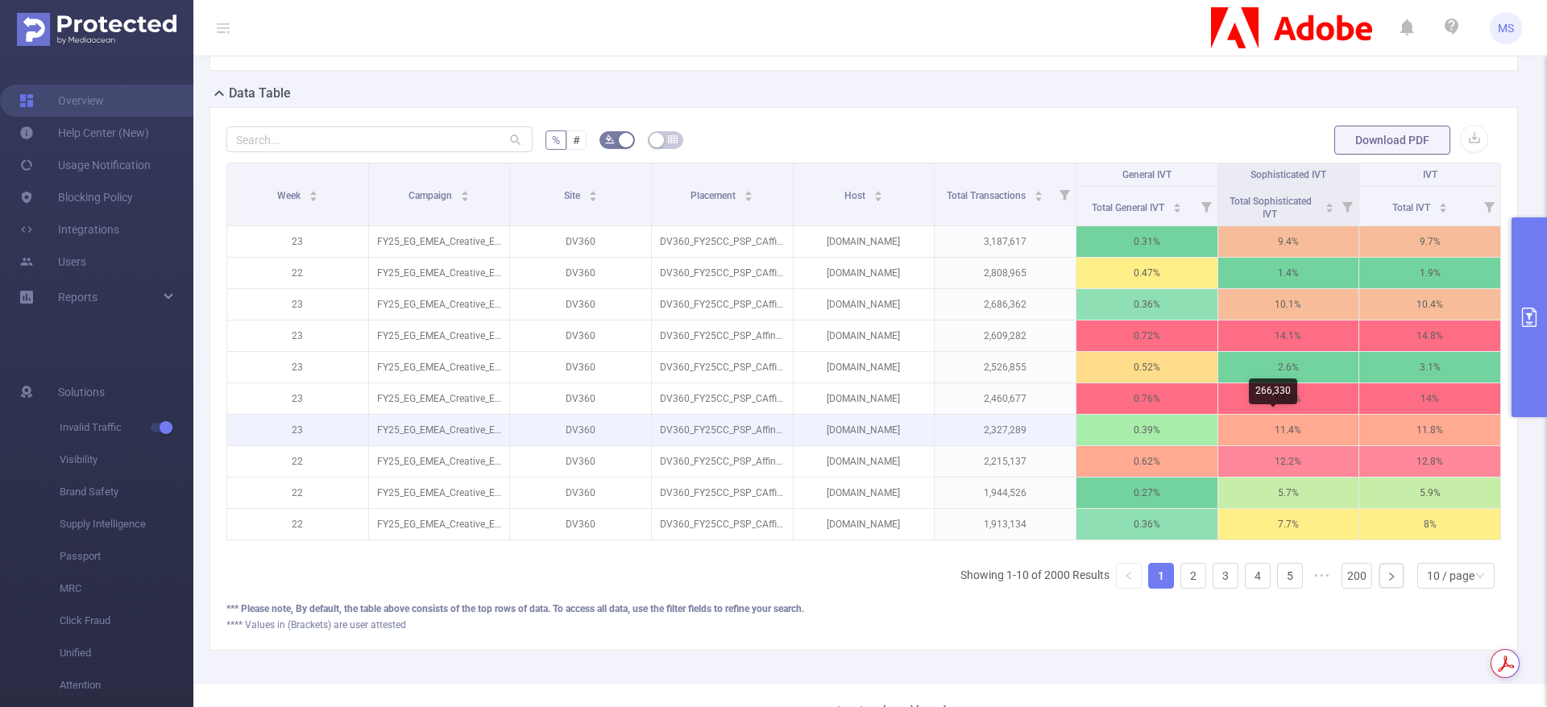
scroll to position [242, 0]
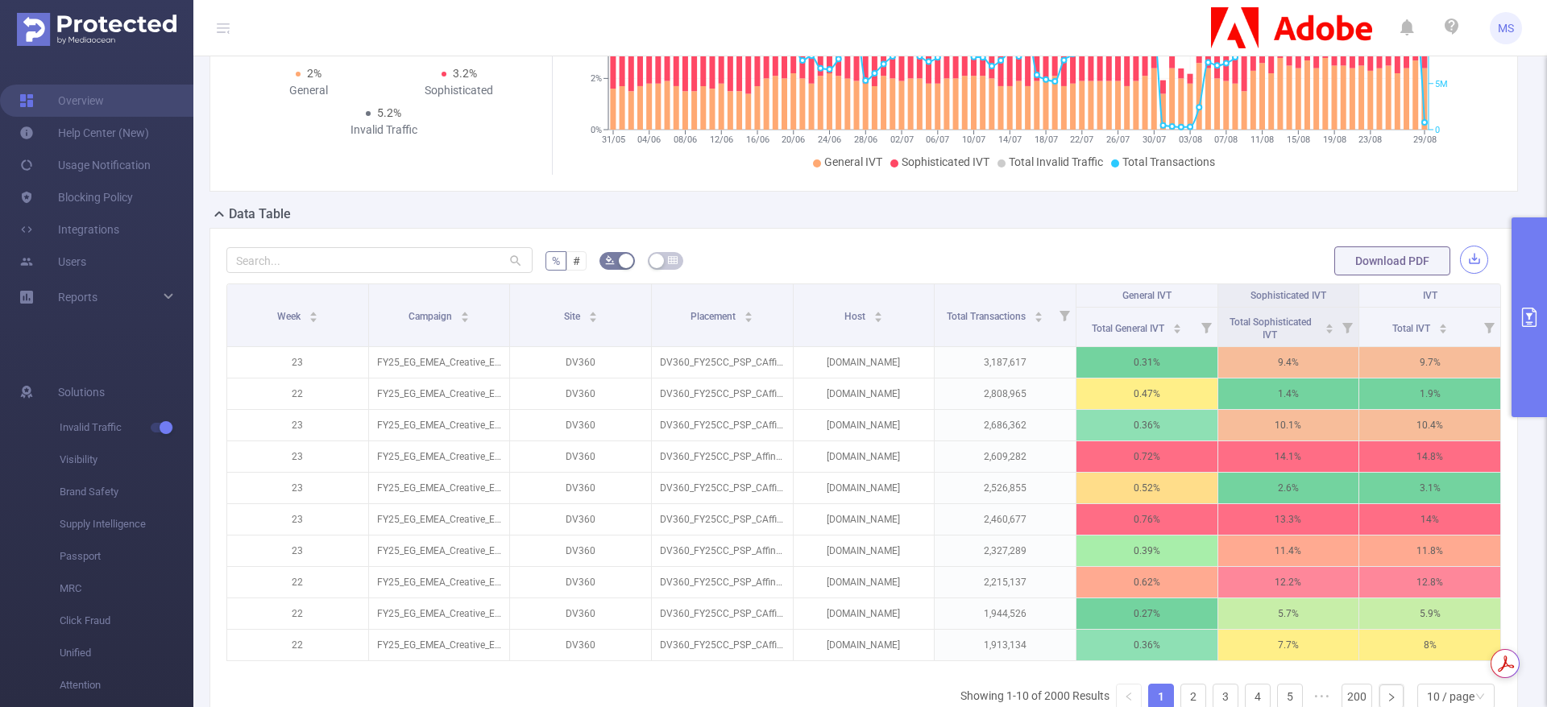
click at [1463, 257] on button "button" at bounding box center [1474, 260] width 28 height 28
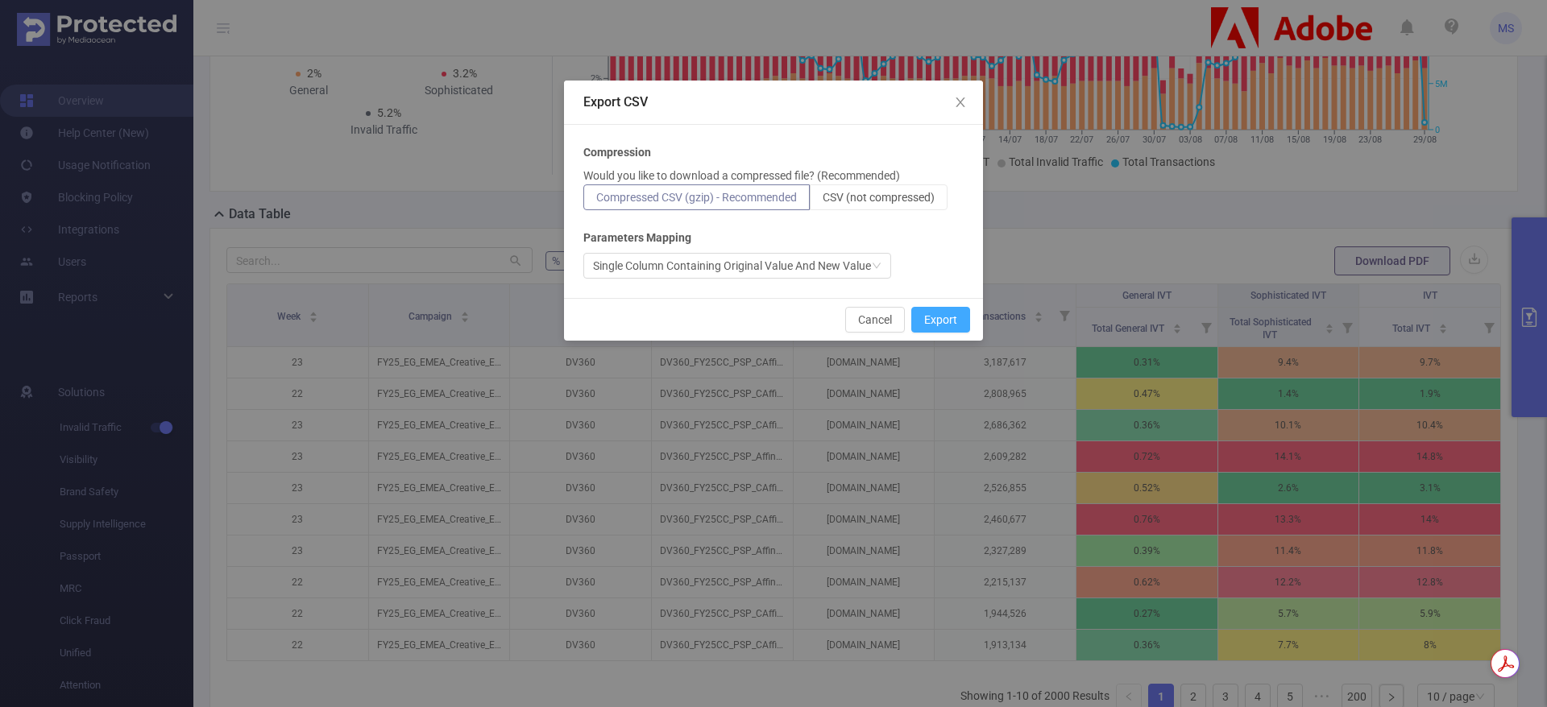
click at [932, 313] on button "Export" at bounding box center [940, 320] width 59 height 26
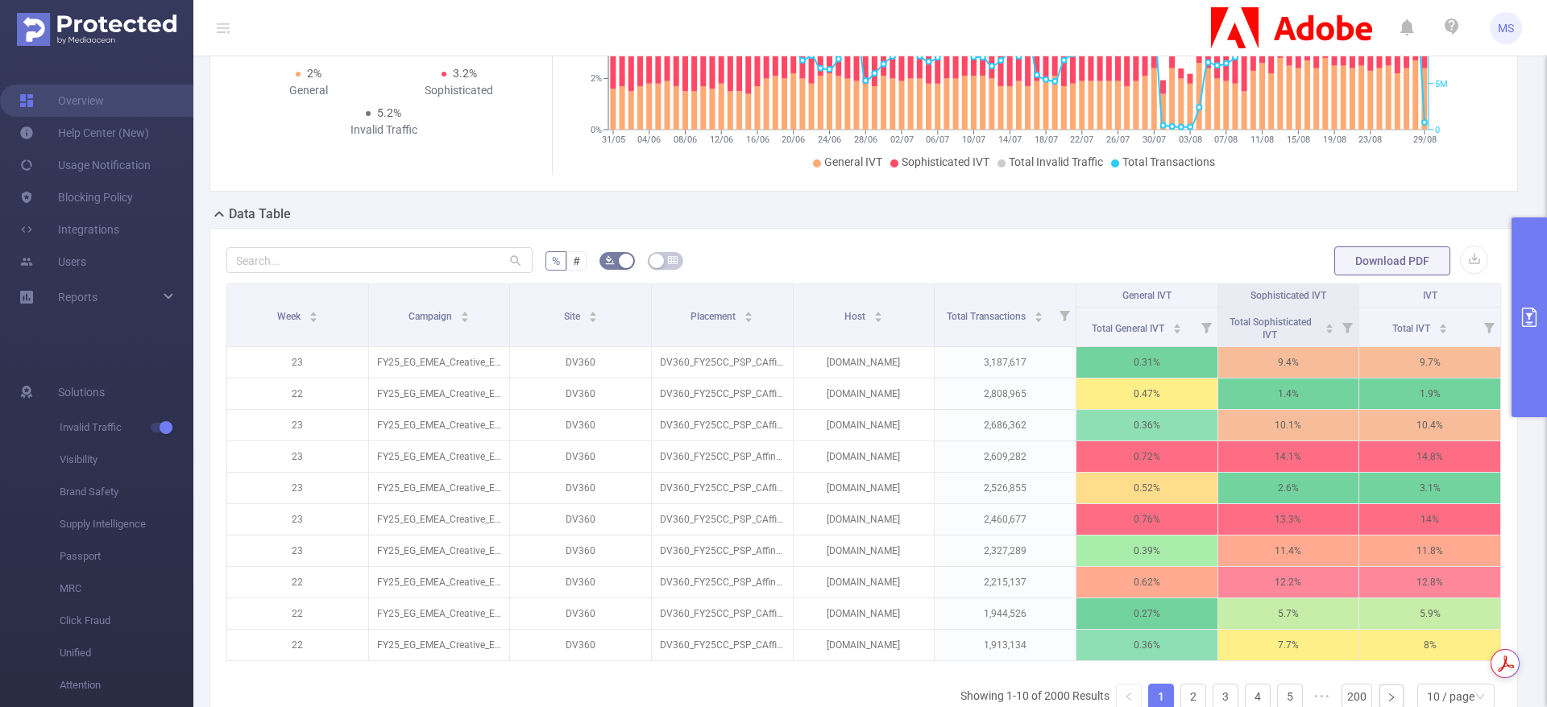
click at [1528, 318] on icon "primary" at bounding box center [1529, 317] width 14 height 19
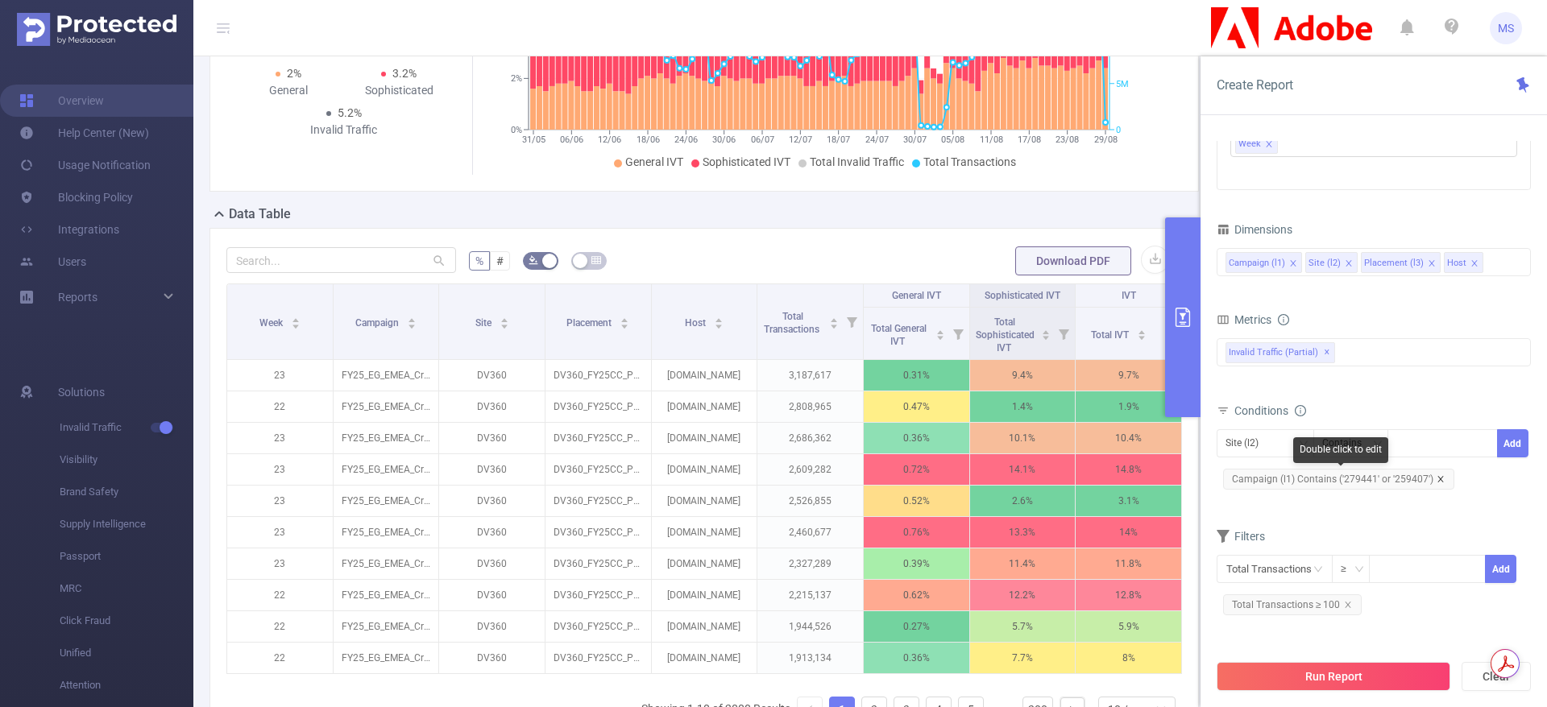
click at [1437, 477] on icon "icon: close" at bounding box center [1440, 479] width 6 height 6
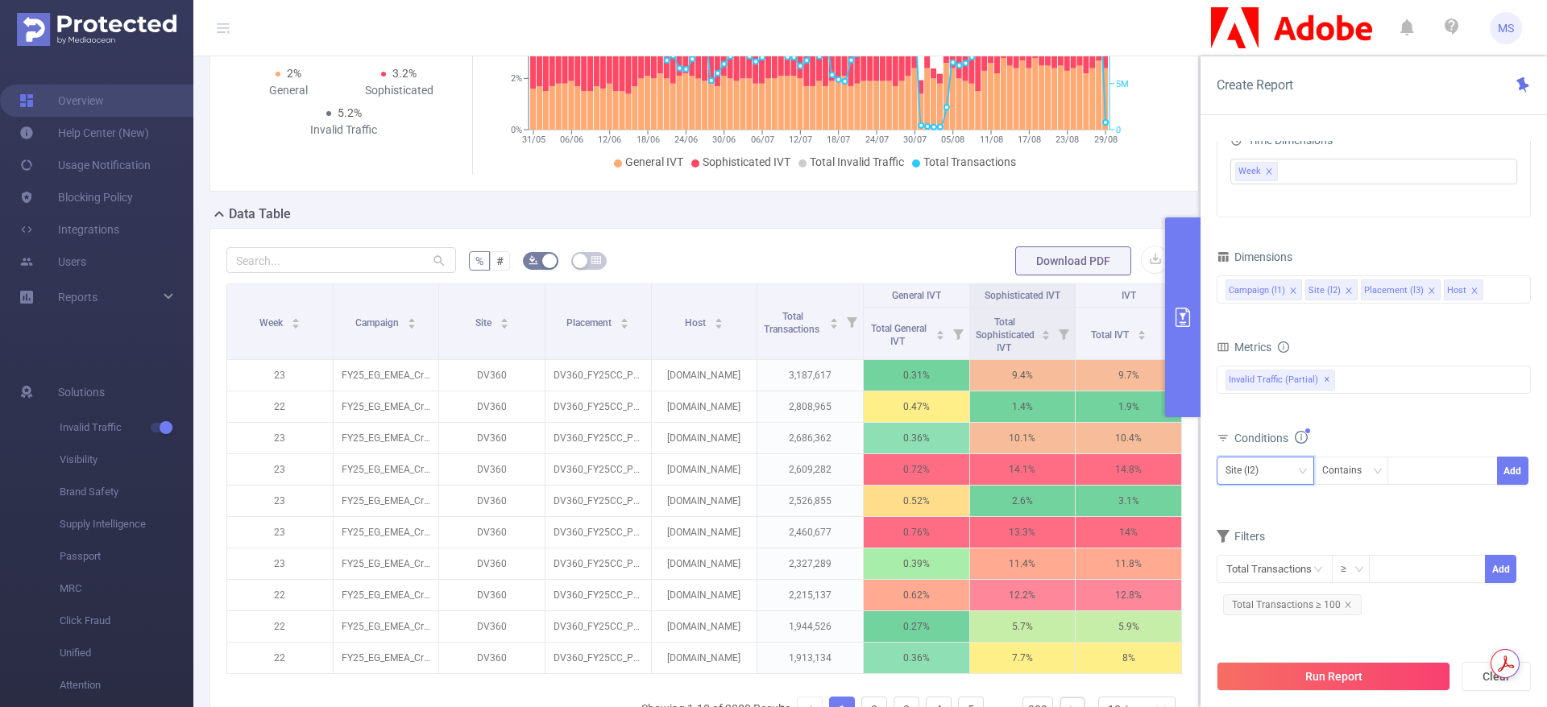
click at [1295, 471] on div "Site (l2)" at bounding box center [1265, 471] width 80 height 27
click at [1274, 497] on li "Campaign (l1)" at bounding box center [1264, 504] width 97 height 26
click at [1439, 474] on div at bounding box center [1442, 471] width 93 height 27
paste input "259975"
type input "259975"
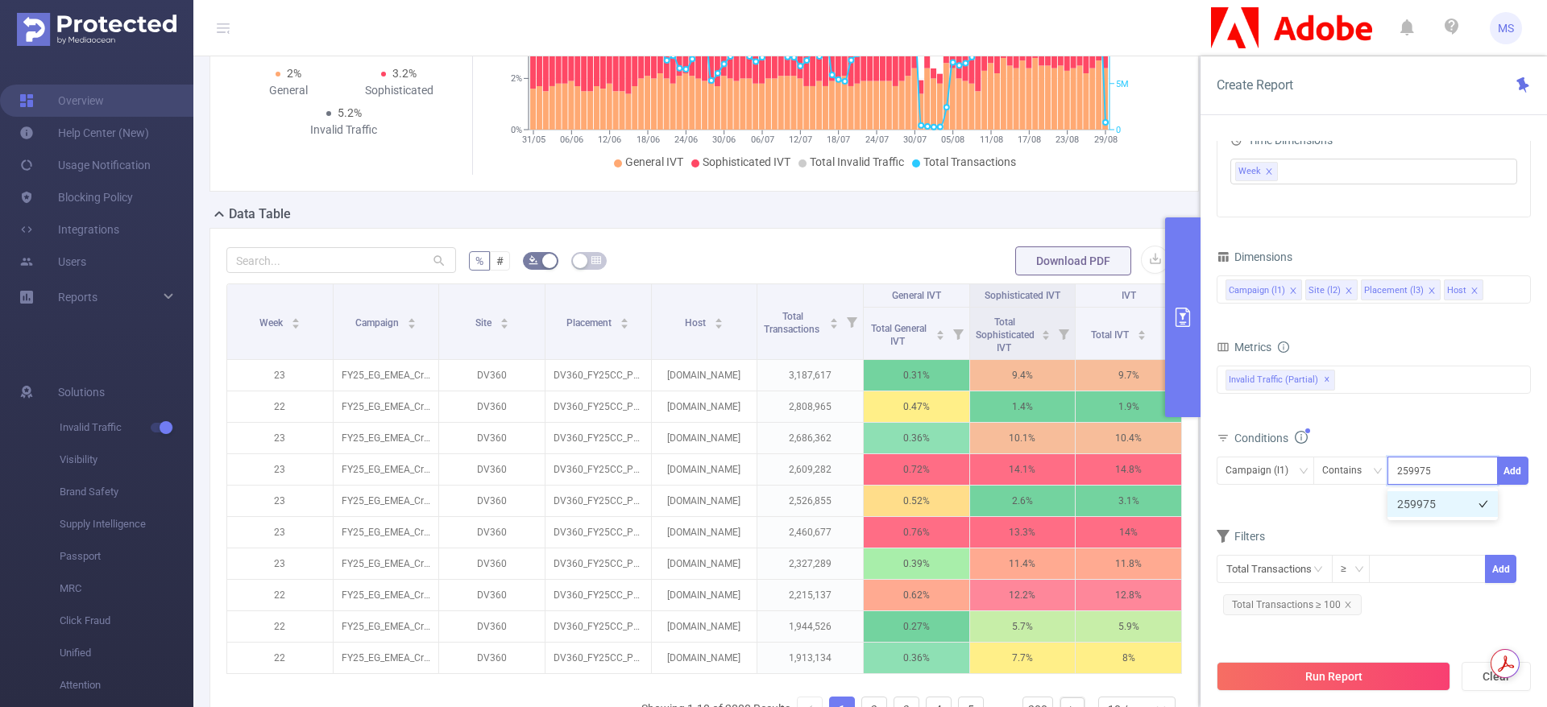
click at [1431, 504] on li "259975" at bounding box center [1442, 504] width 110 height 26
click at [1510, 469] on button "Add" at bounding box center [1512, 471] width 31 height 28
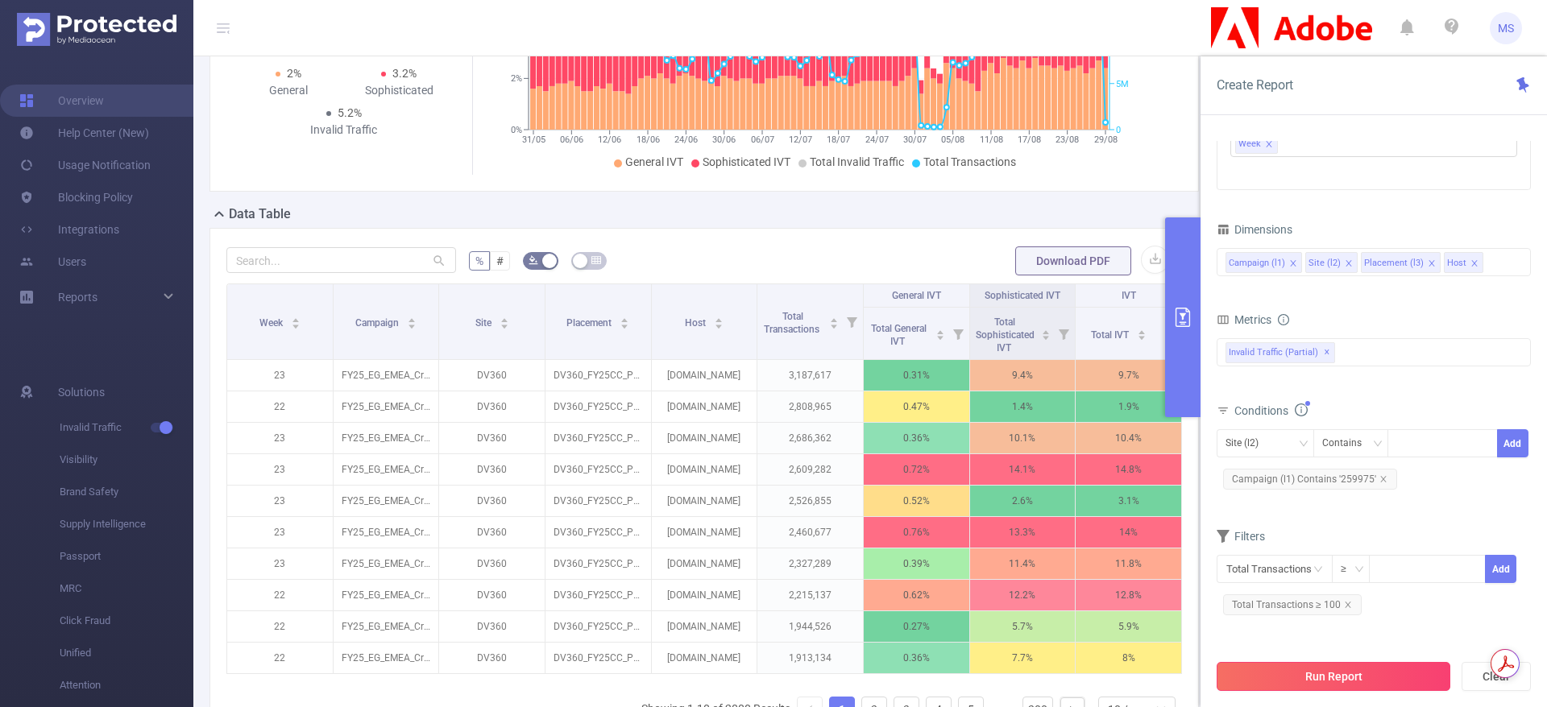
click at [1323, 677] on button "Run Report" at bounding box center [1333, 676] width 234 height 29
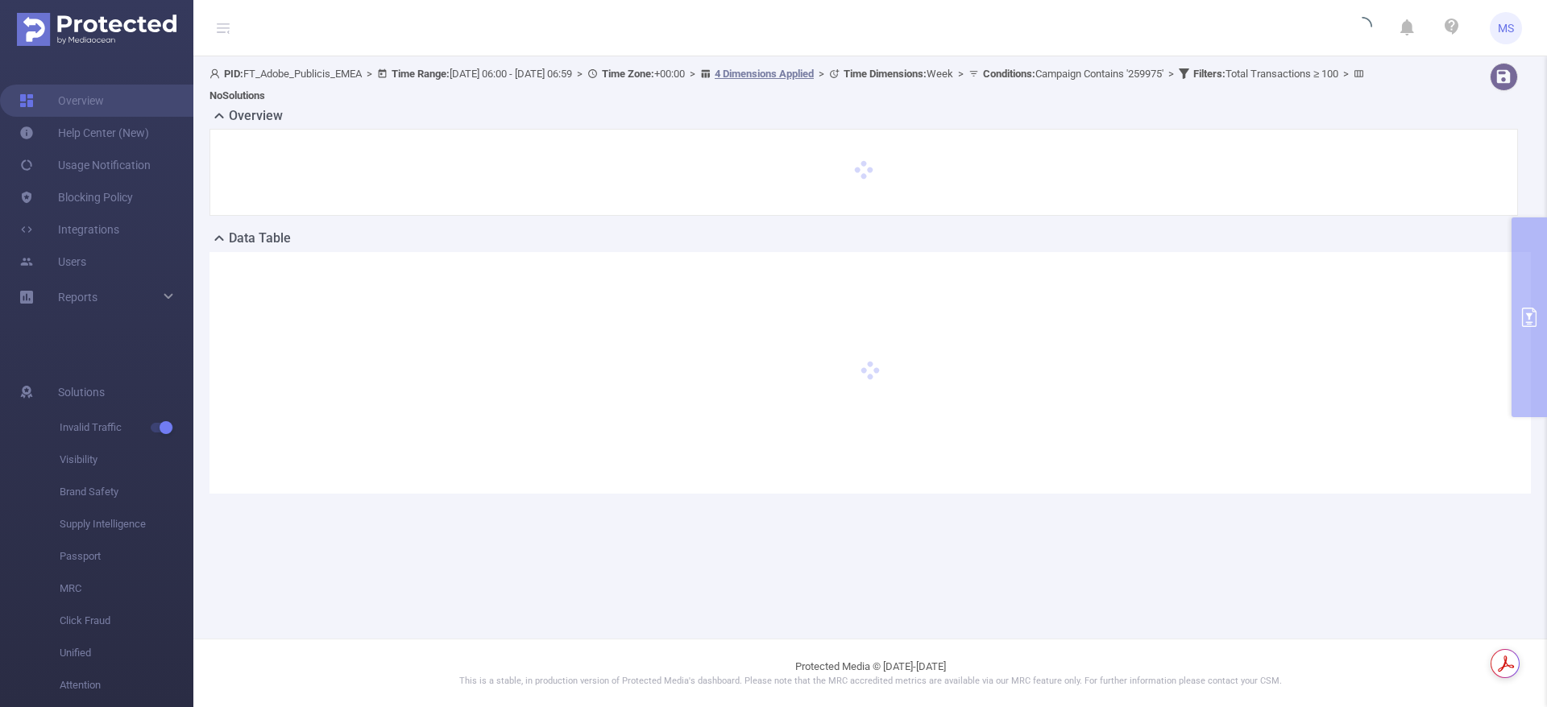
scroll to position [0, 0]
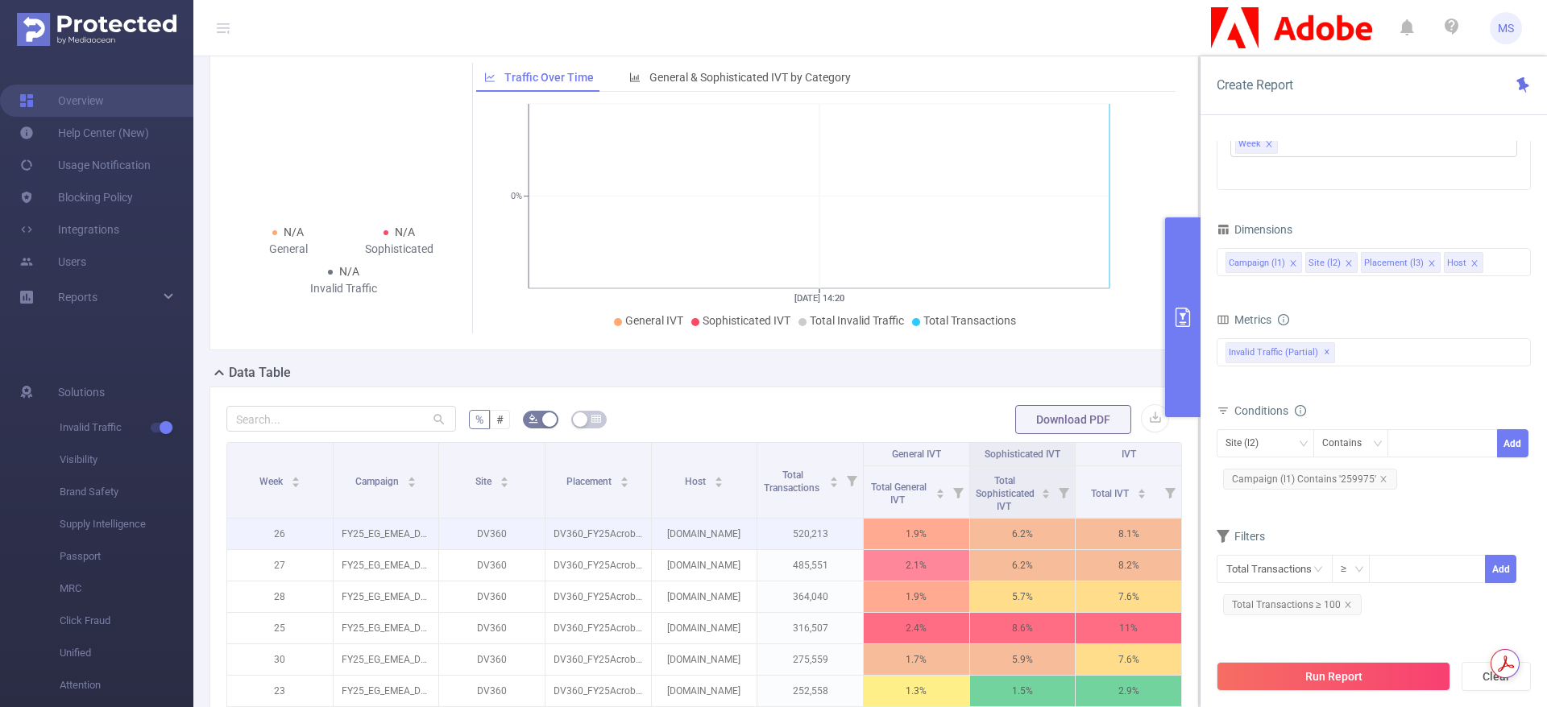
scroll to position [121, 0]
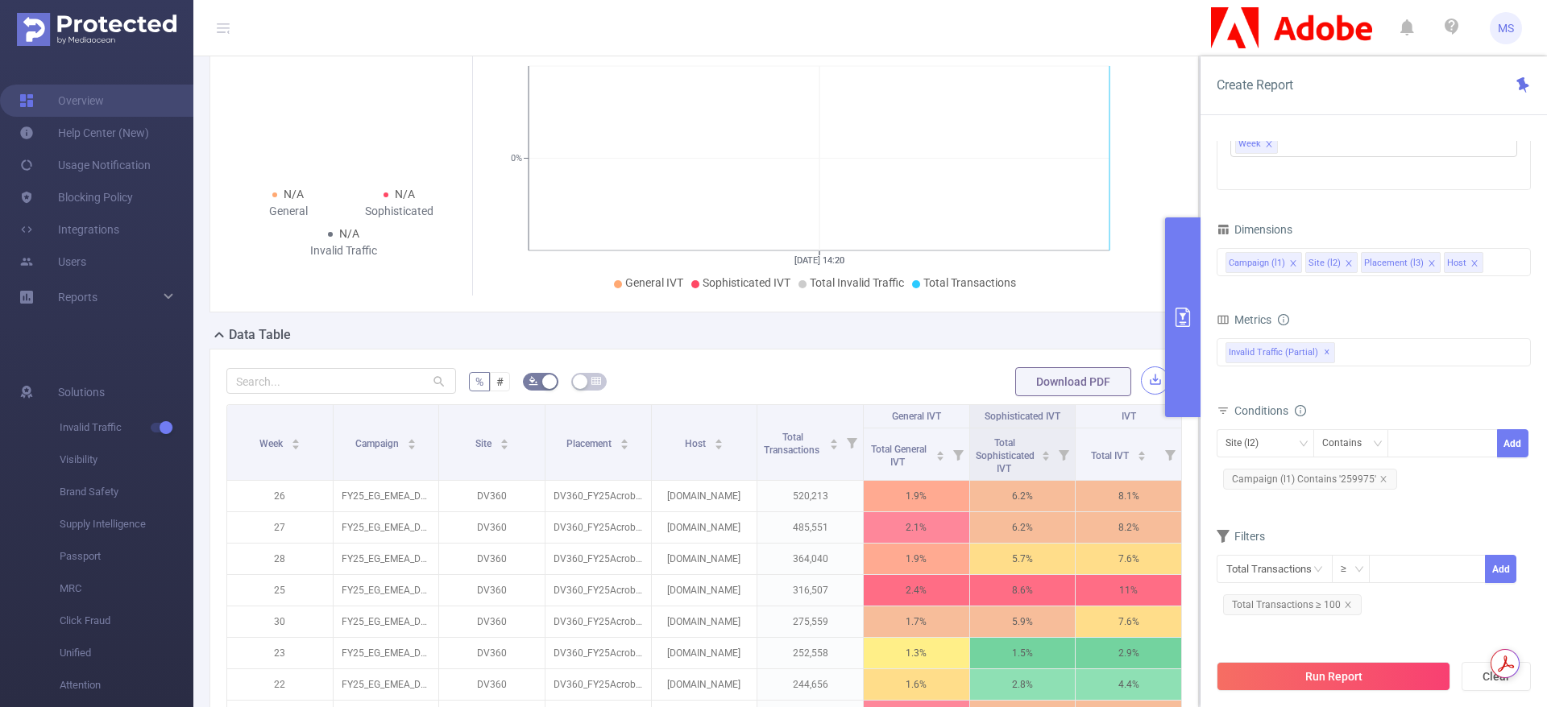
click at [1141, 387] on button "button" at bounding box center [1155, 381] width 28 height 28
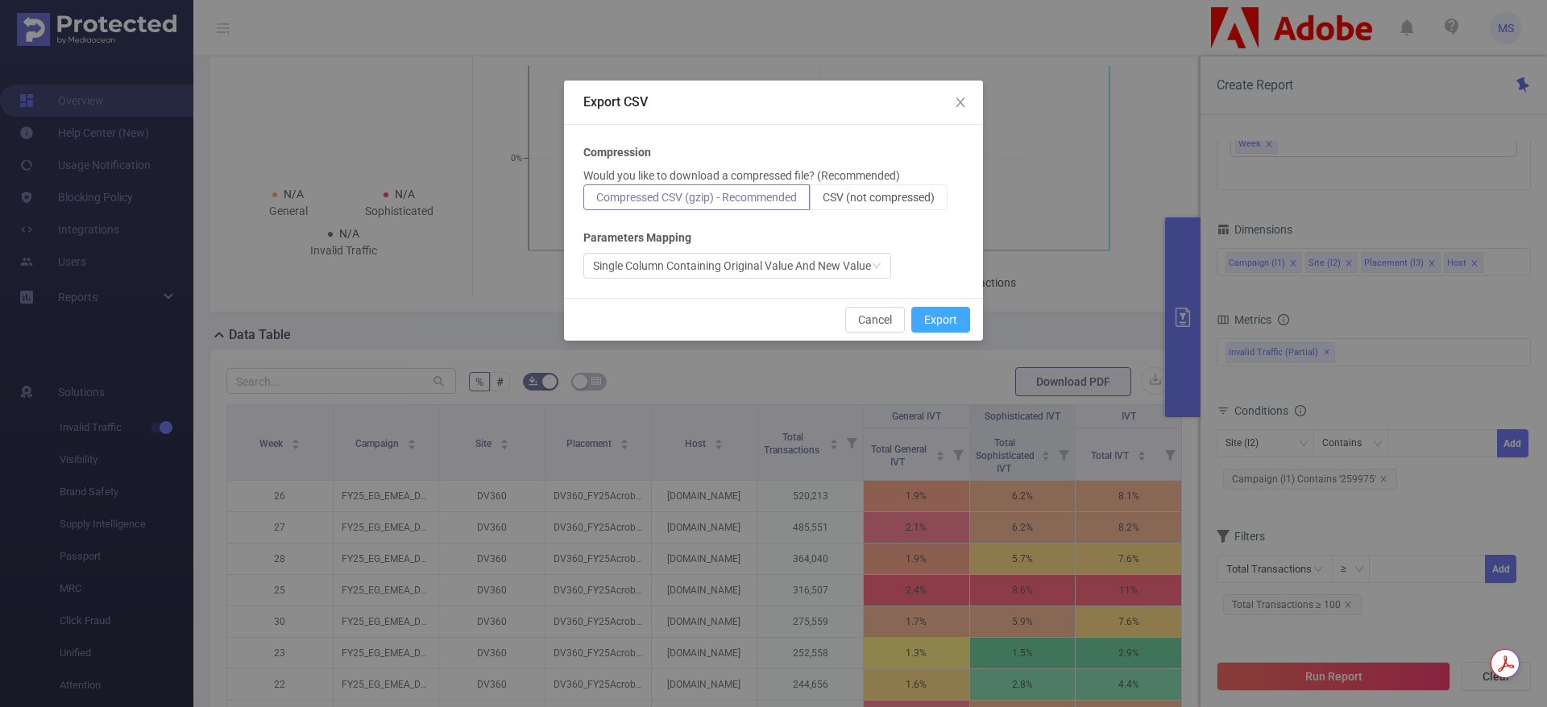
click at [959, 330] on button "Export" at bounding box center [940, 320] width 59 height 26
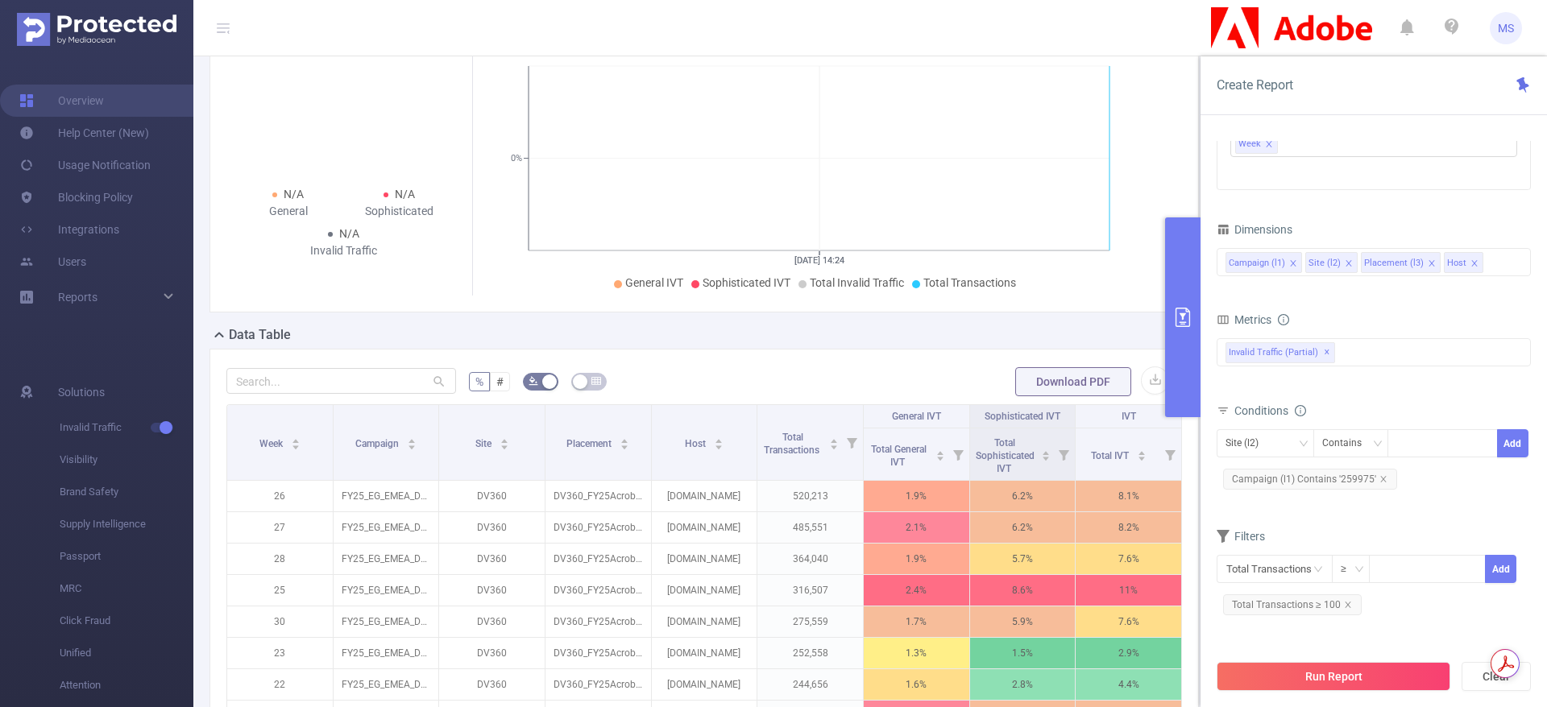
click at [1009, 329] on div "Data Table" at bounding box center [710, 336] width 1002 height 23
